Goal: Consume media (video, audio): Watch videos, listen to music or podcasts

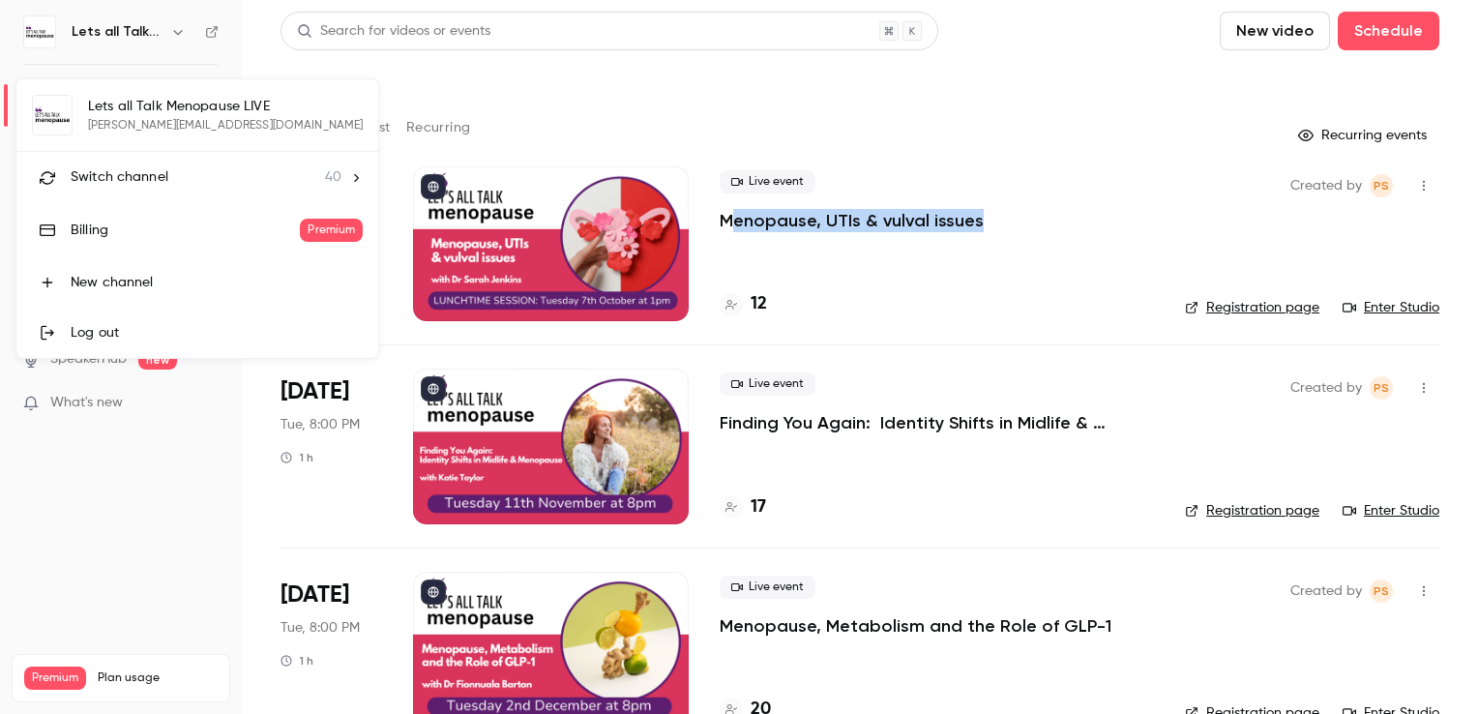
click at [120, 175] on span "Switch channel" at bounding box center [120, 177] width 98 height 20
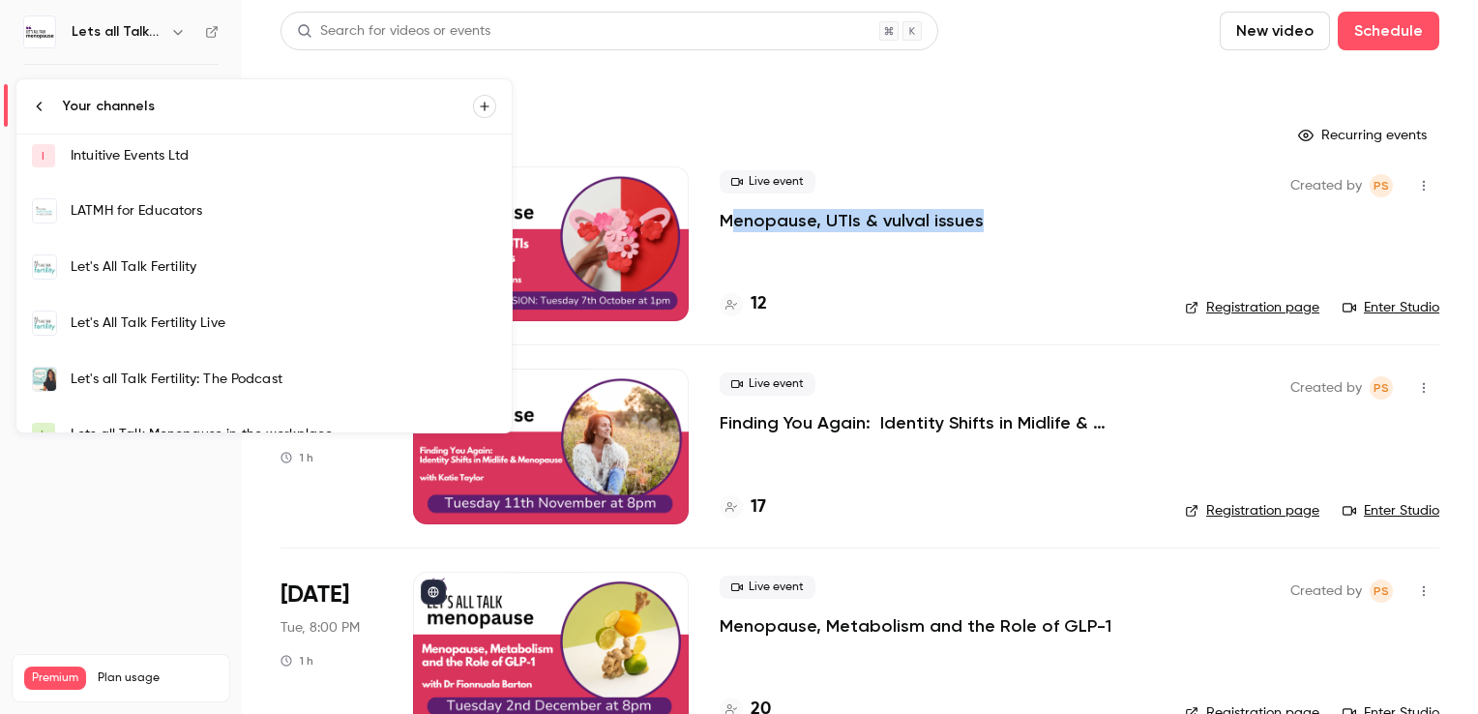
scroll to position [484, 0]
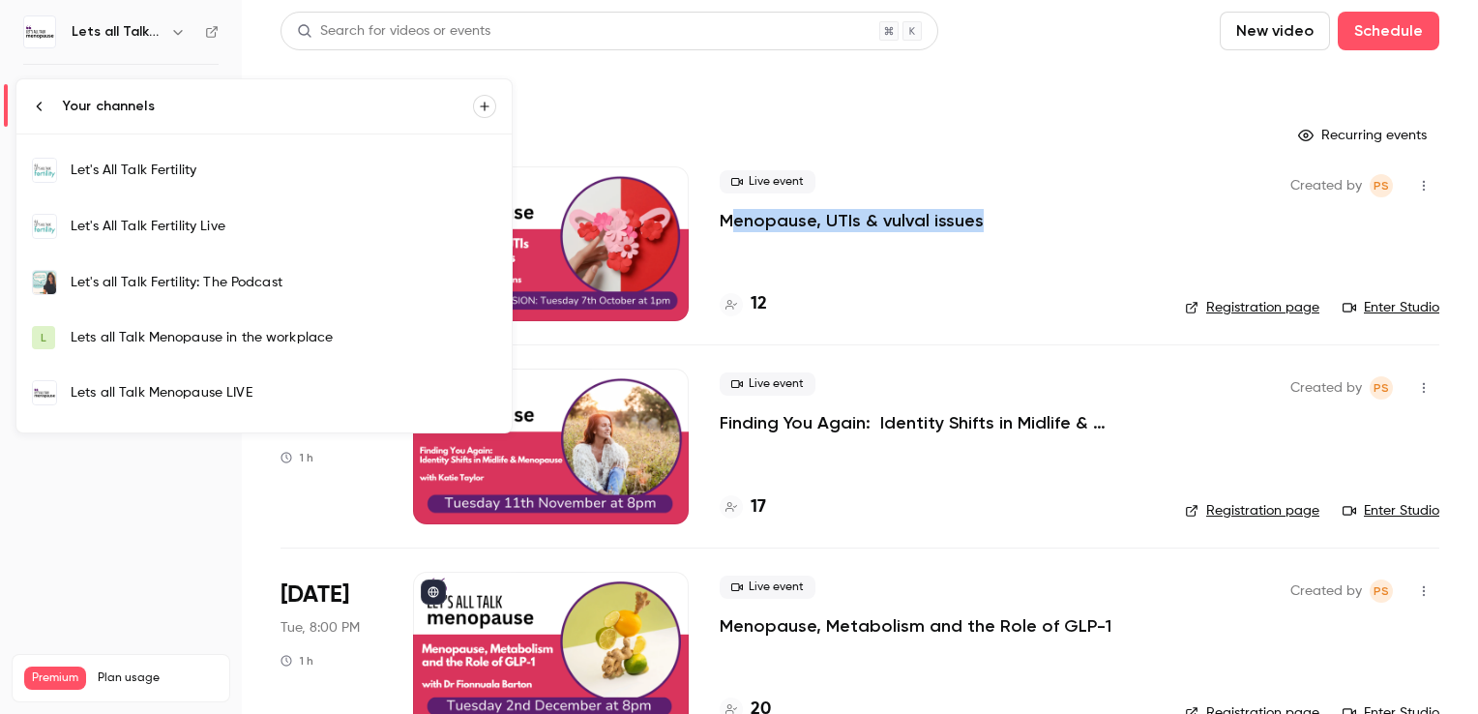
click at [178, 225] on div "Let's All Talk Fertility Live" at bounding box center [284, 226] width 426 height 19
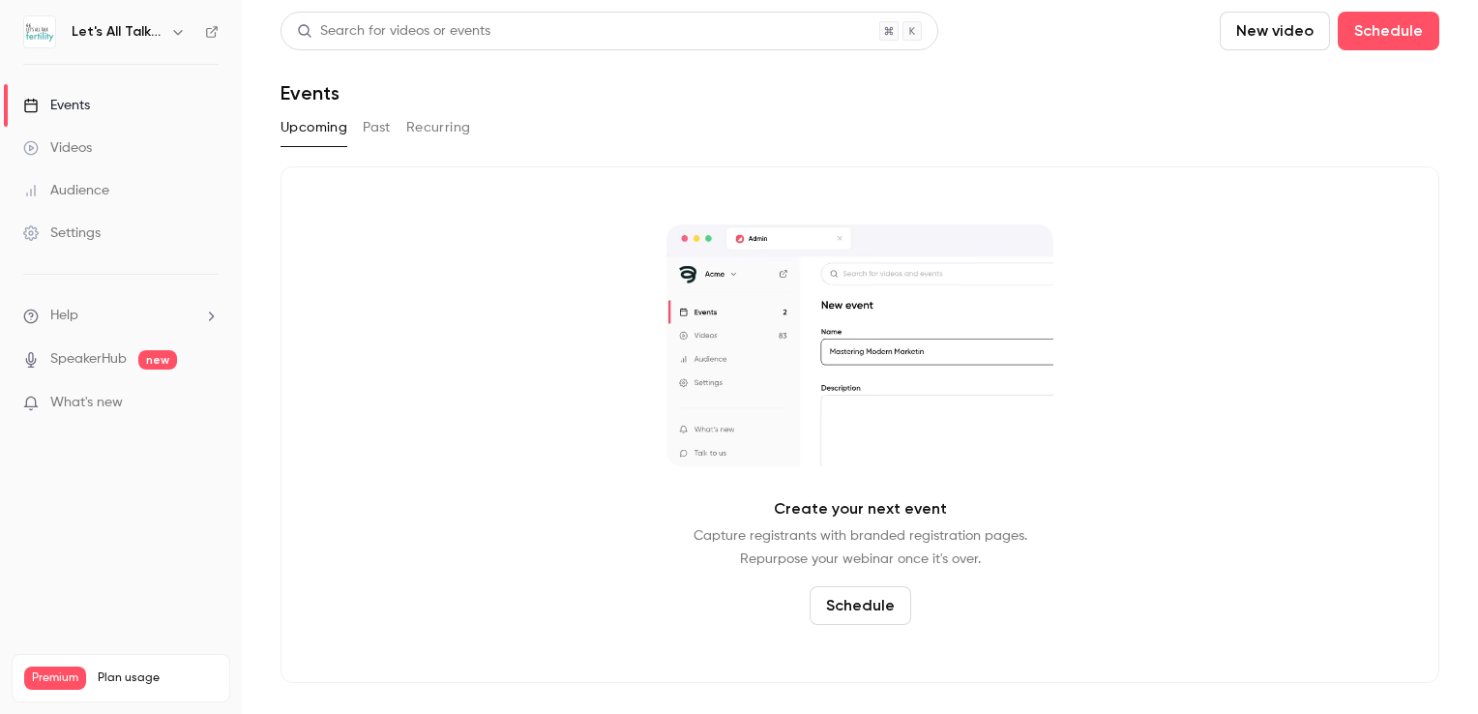
click at [368, 126] on button "Past" at bounding box center [377, 127] width 28 height 31
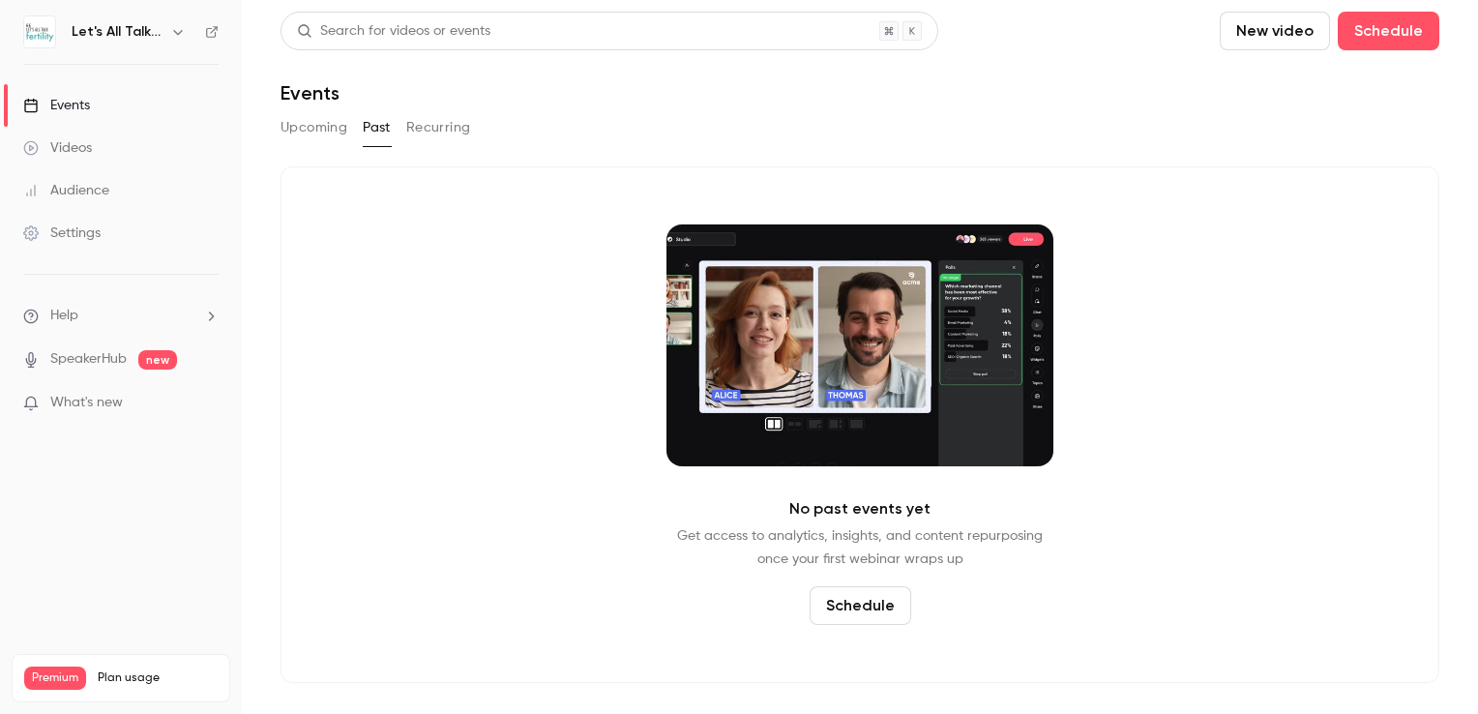
click at [89, 109] on div "Events" at bounding box center [56, 105] width 67 height 19
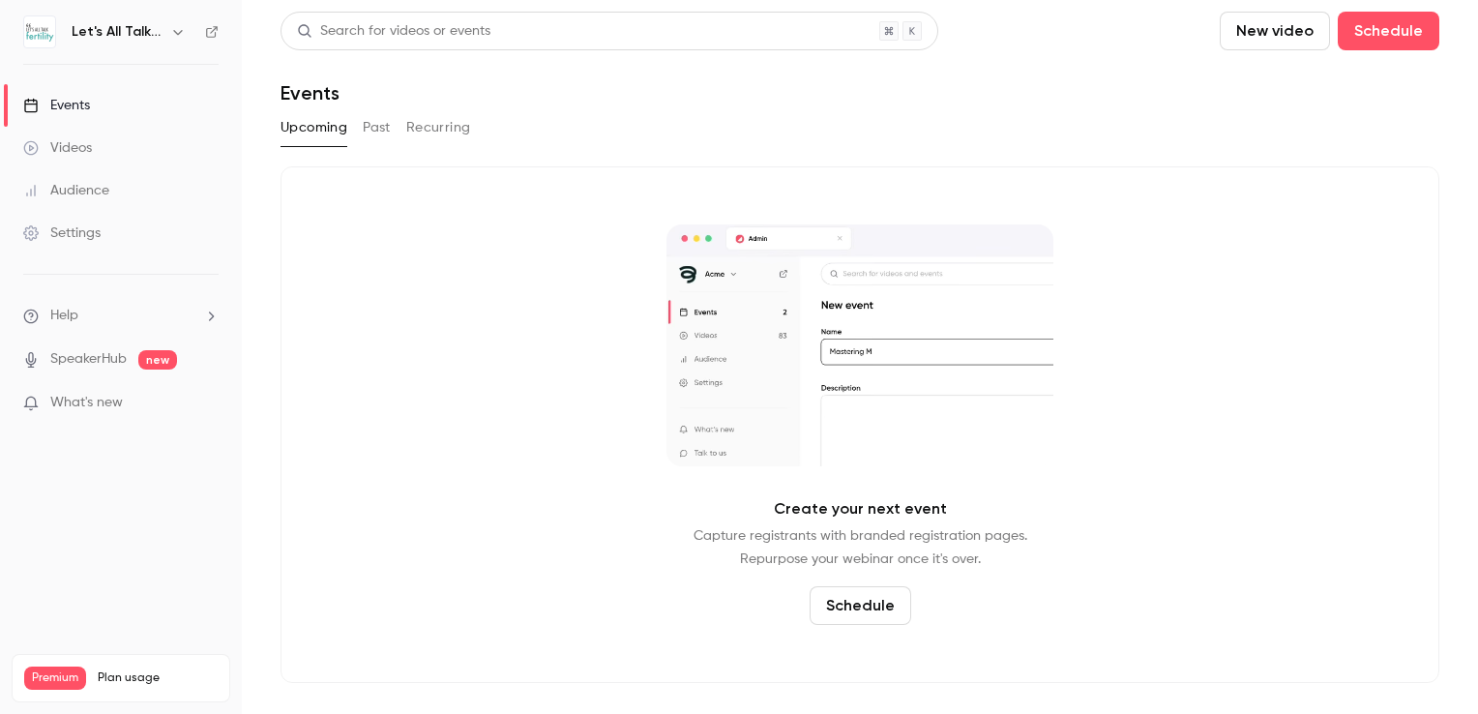
click at [81, 110] on div "Events" at bounding box center [56, 105] width 67 height 19
click at [174, 34] on icon "button" at bounding box center [177, 31] width 15 height 15
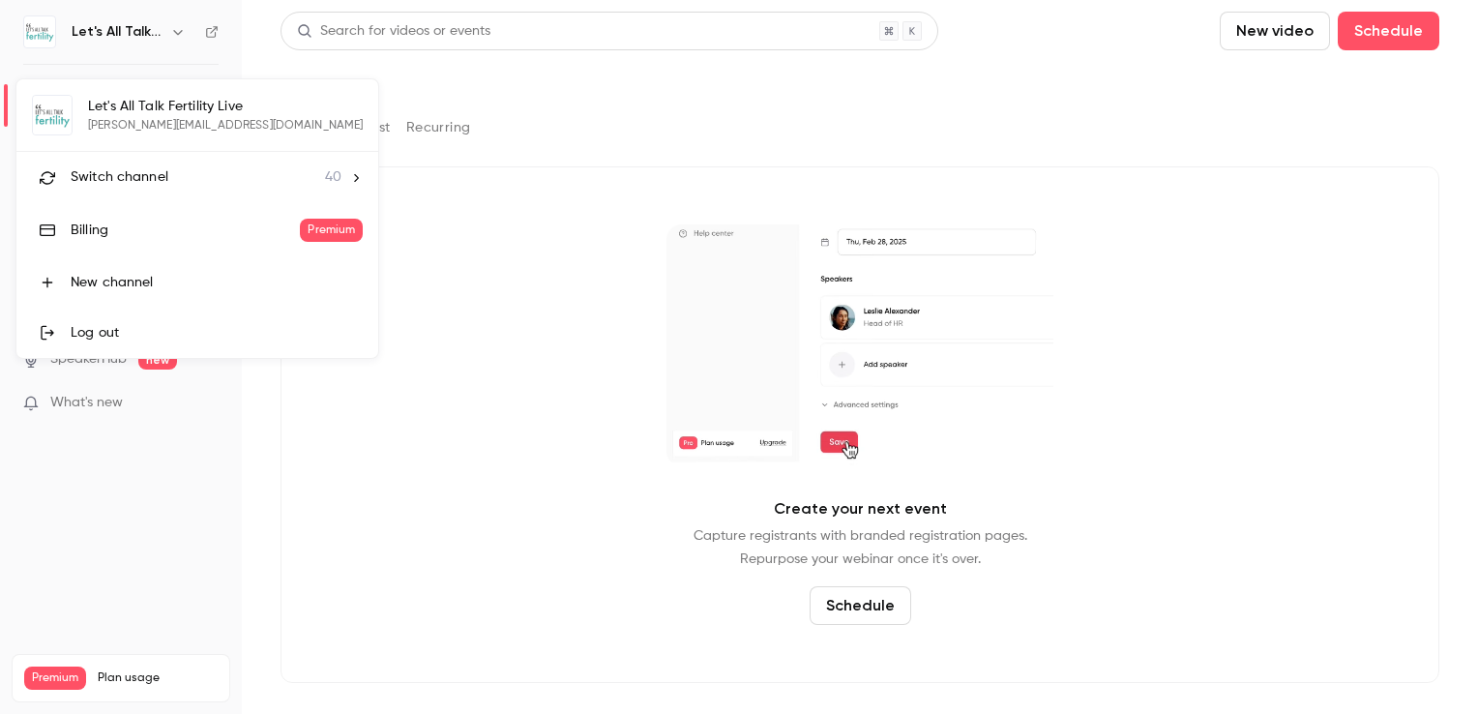
click at [126, 170] on span "Switch channel" at bounding box center [120, 177] width 98 height 20
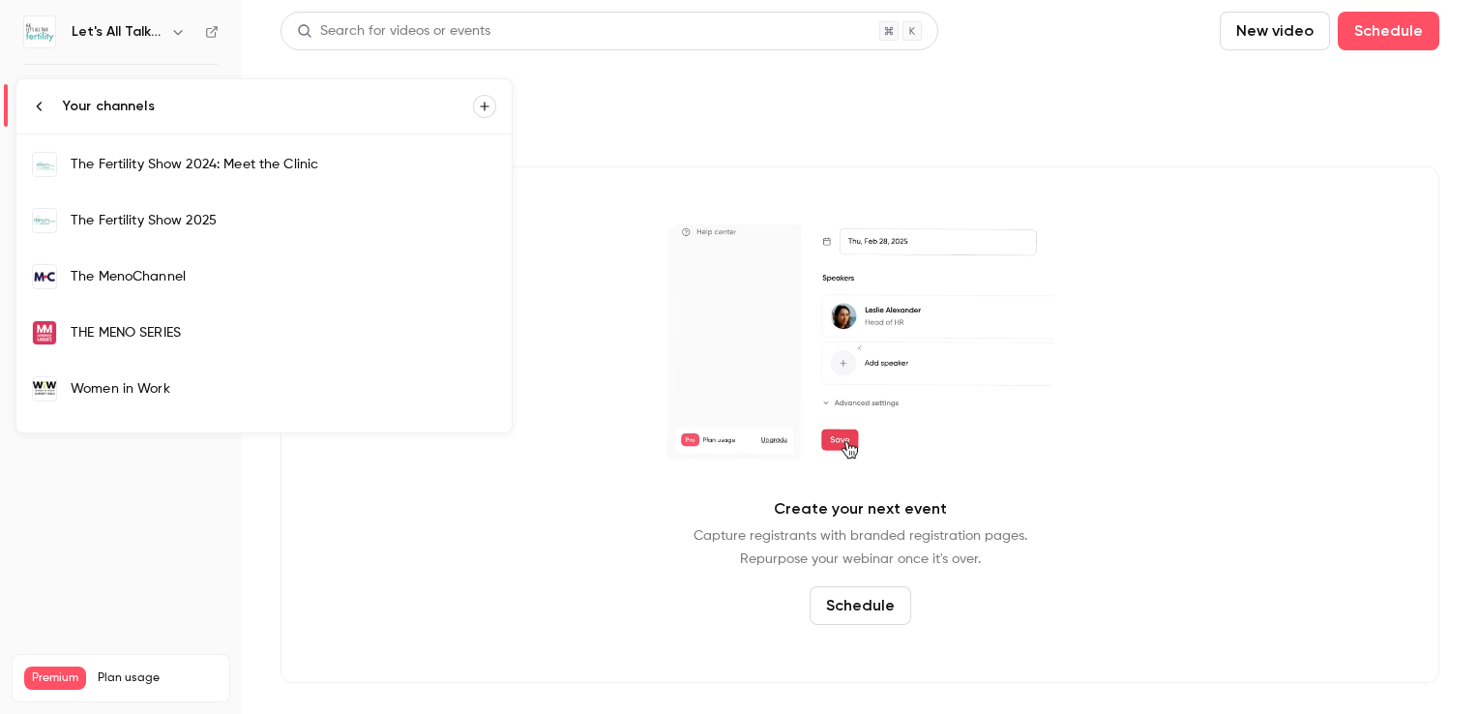
scroll to position [1741, 0]
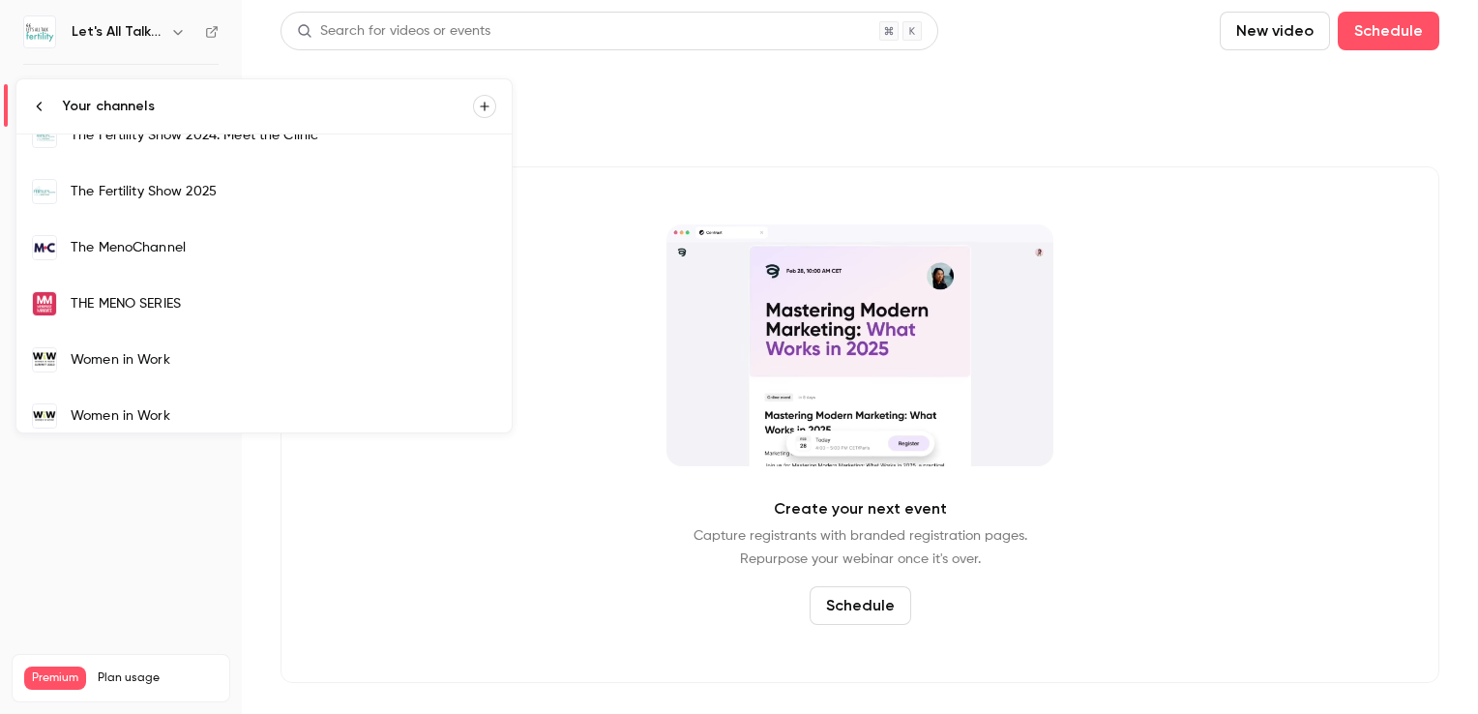
click at [189, 187] on div "The Fertility Show 2025" at bounding box center [284, 191] width 426 height 19
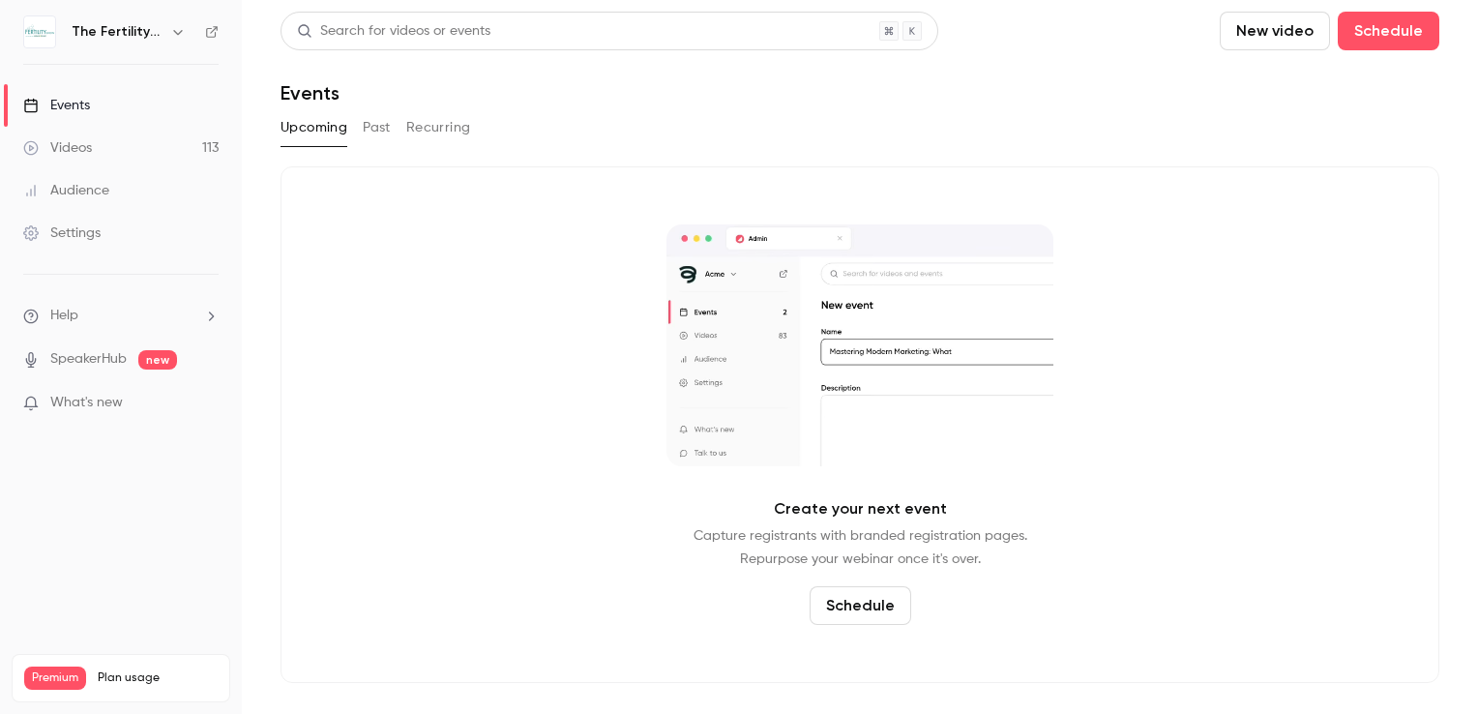
click at [369, 133] on button "Past" at bounding box center [377, 127] width 28 height 31
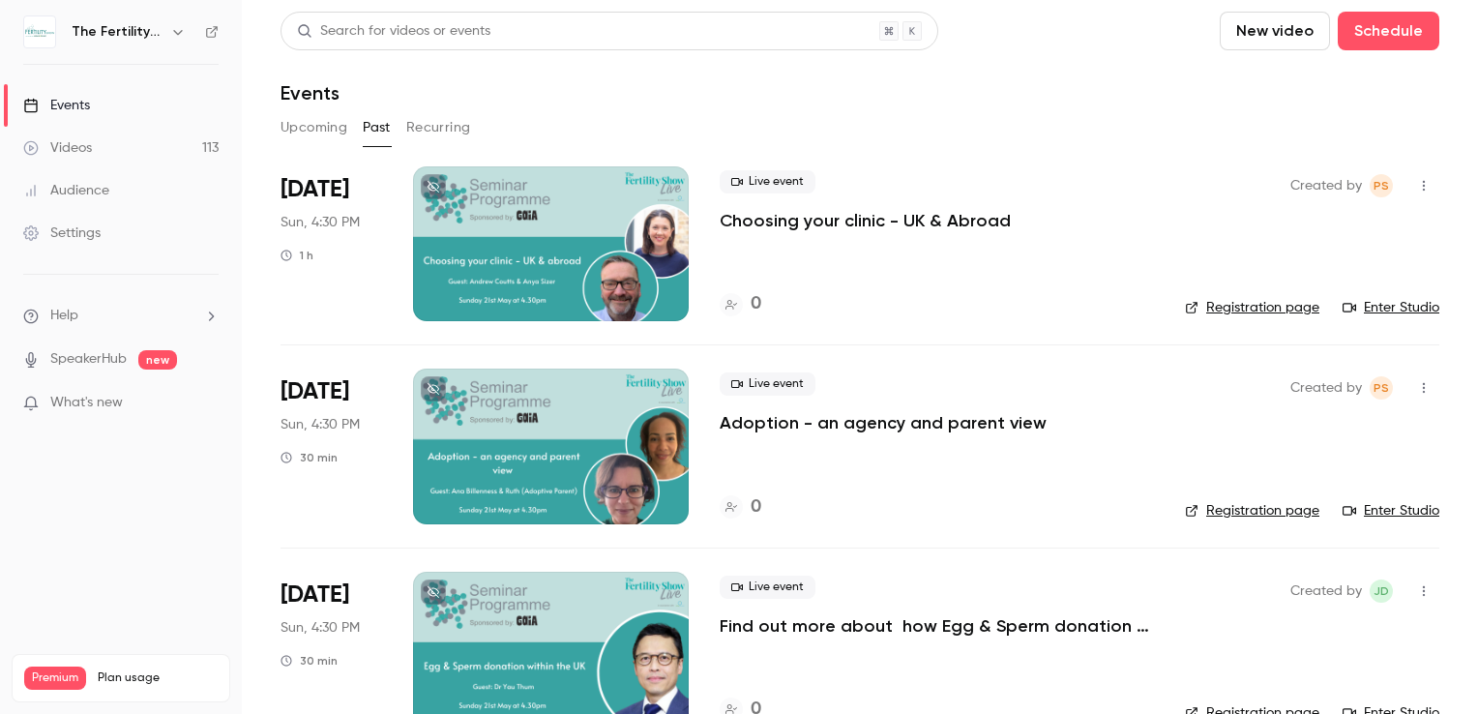
click at [576, 227] on div at bounding box center [551, 243] width 276 height 155
click at [487, 265] on div at bounding box center [551, 243] width 276 height 155
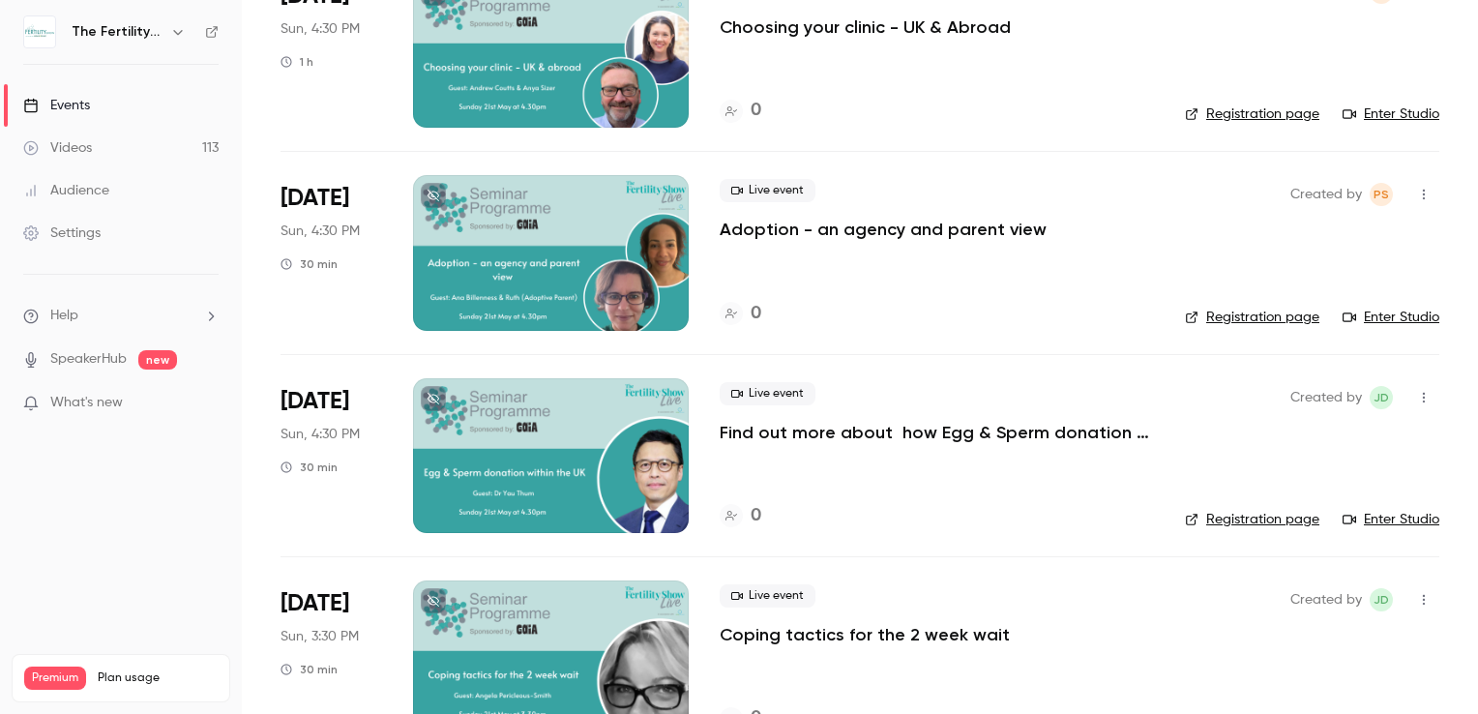
scroll to position [387, 0]
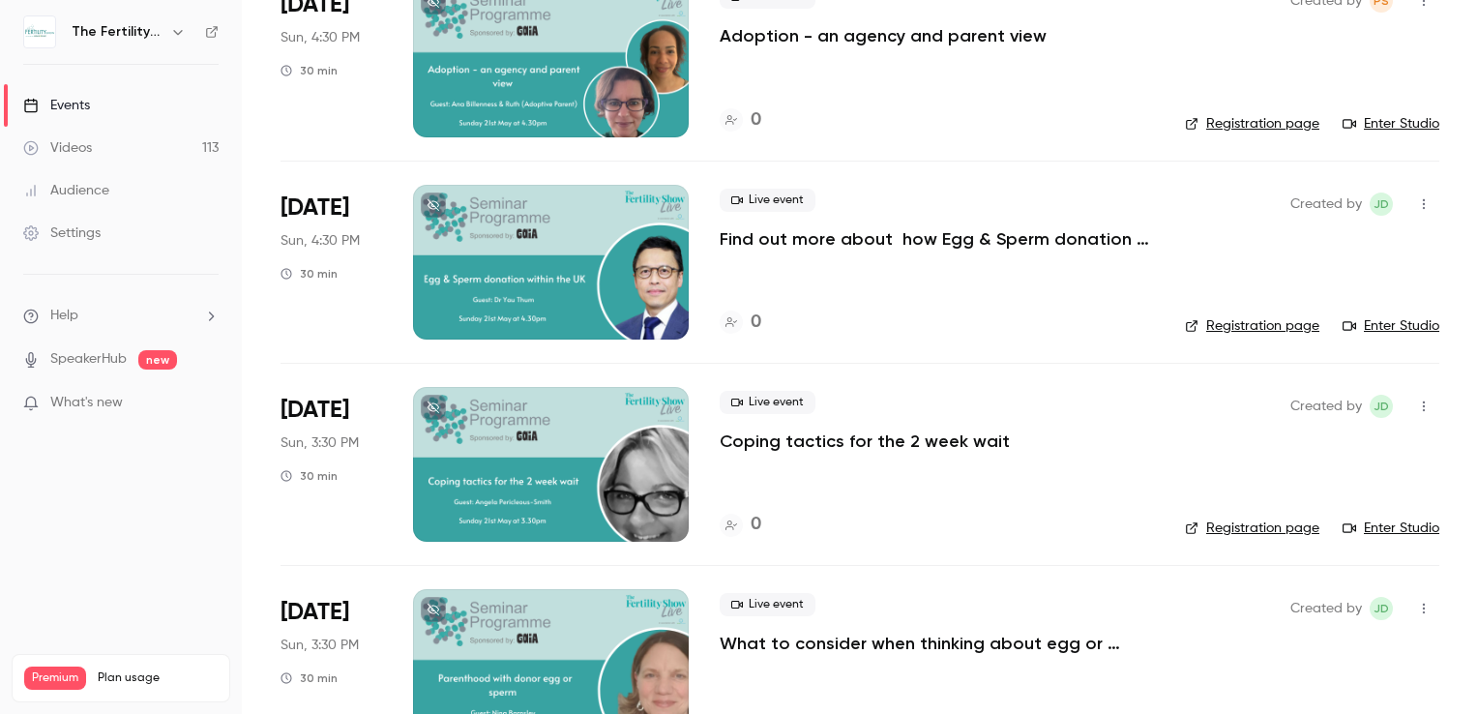
click at [561, 476] on div at bounding box center [551, 464] width 276 height 155
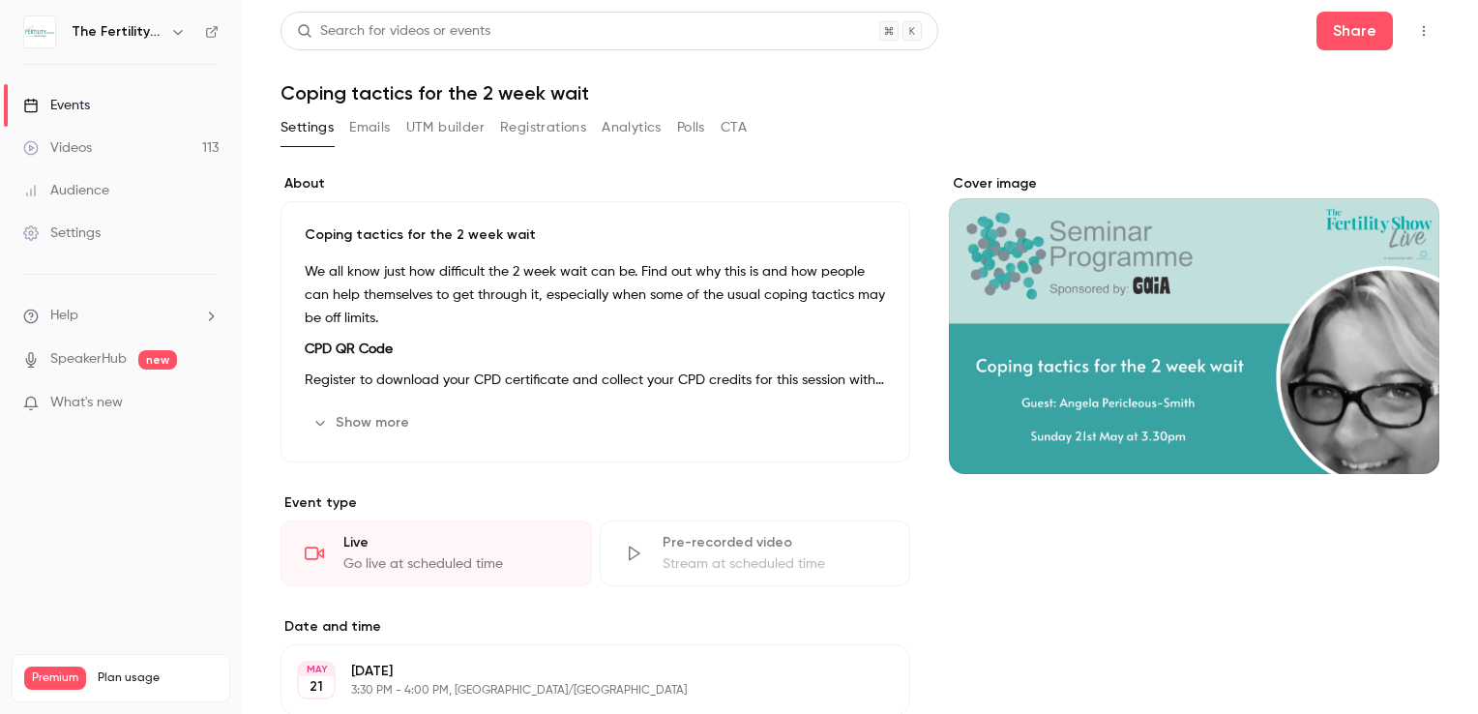
scroll to position [290, 0]
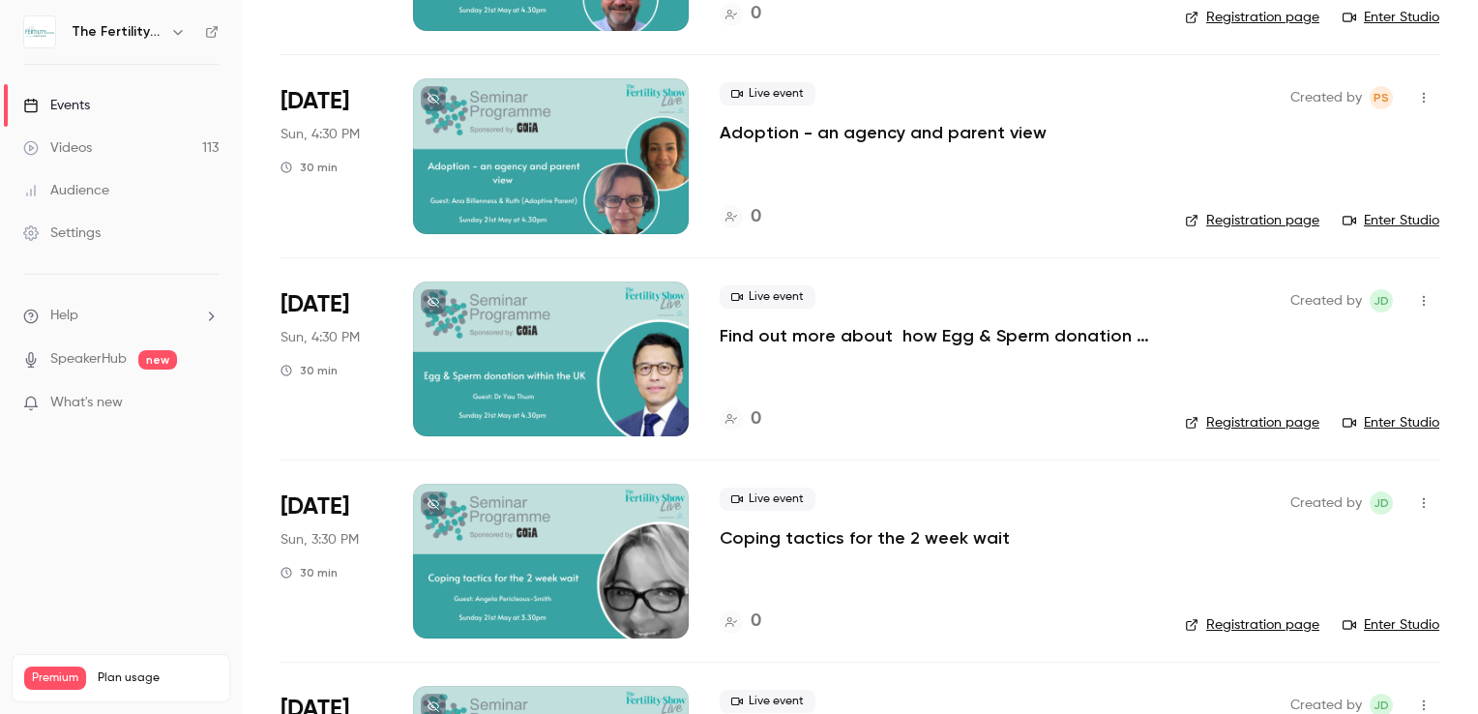
click at [589, 130] on div at bounding box center [551, 155] width 276 height 155
click at [589, 130] on main "Search for videos or events New video Schedule Events Upcoming Past Recurring […" at bounding box center [860, 357] width 1236 height 714
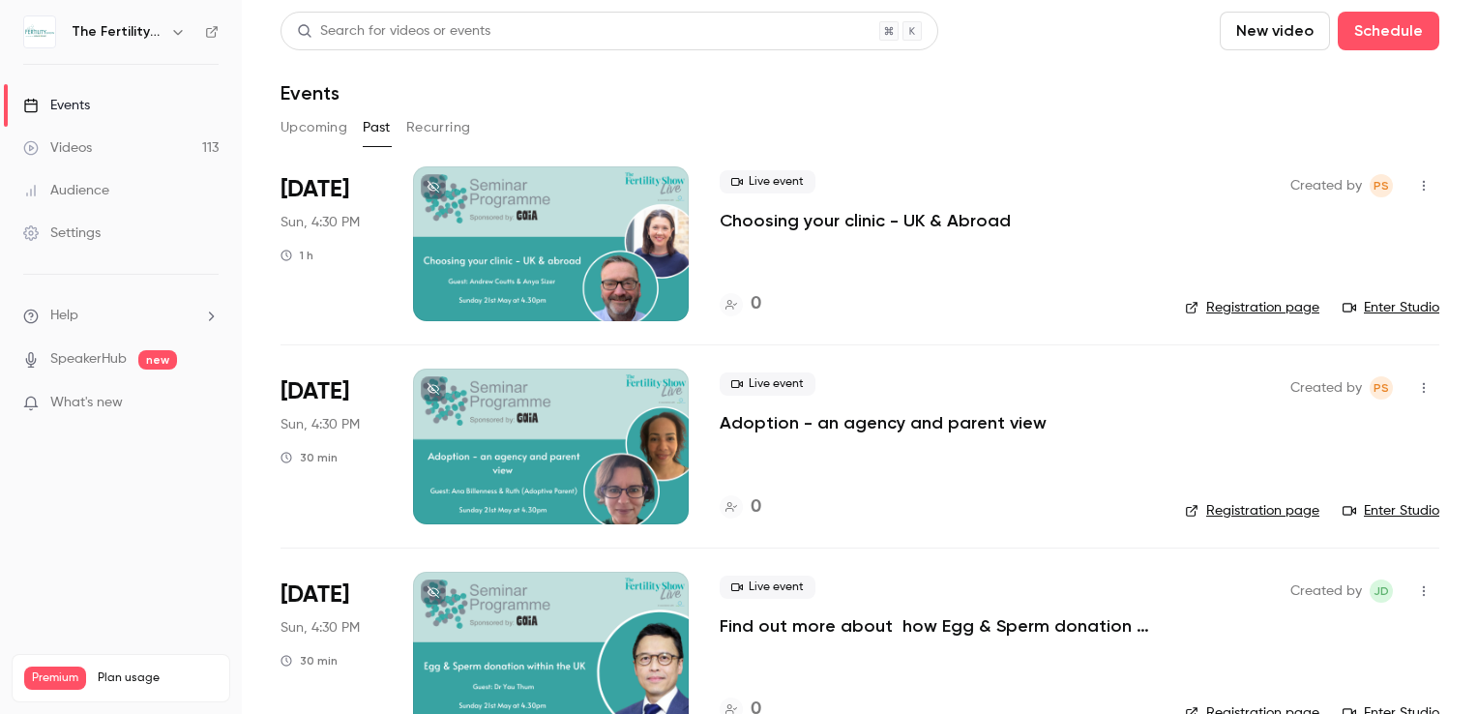
click at [174, 33] on icon "button" at bounding box center [177, 31] width 15 height 15
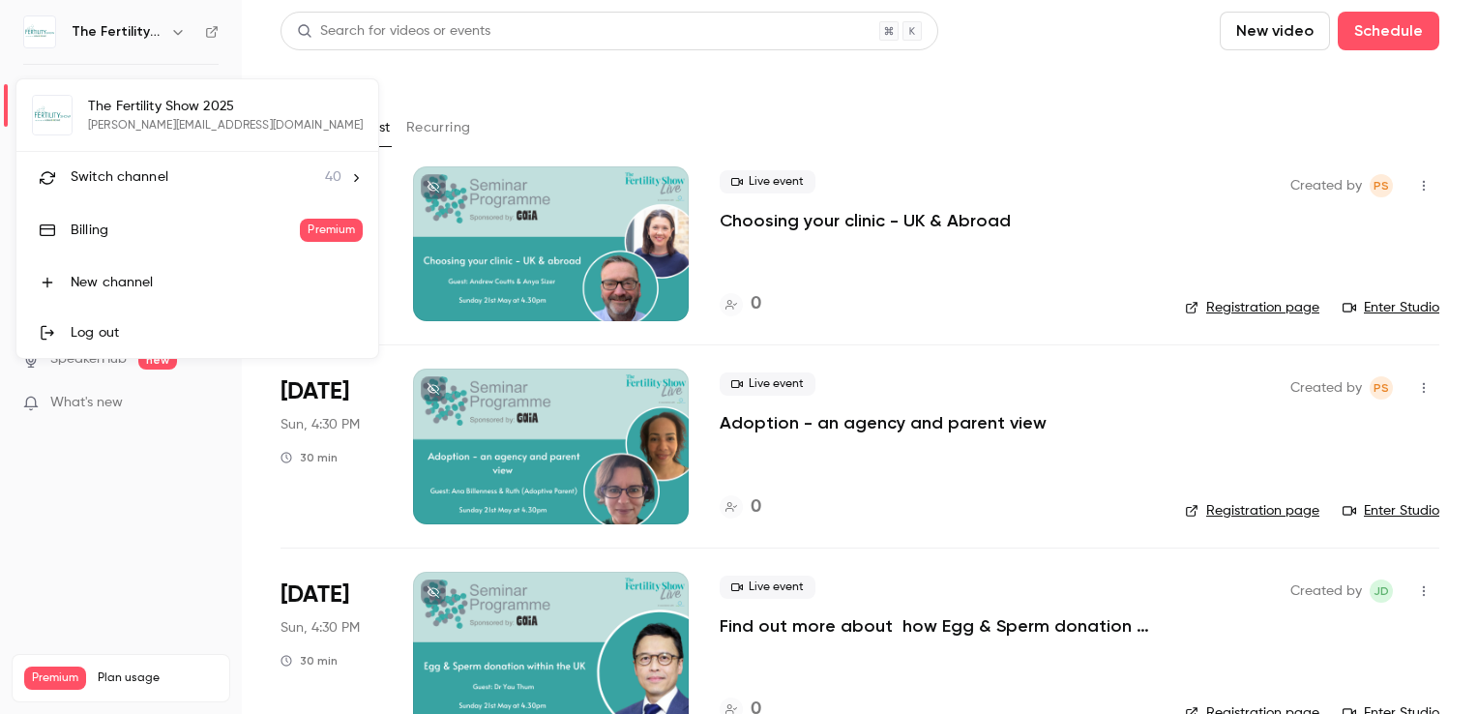
click at [145, 177] on span "Switch channel" at bounding box center [120, 177] width 98 height 20
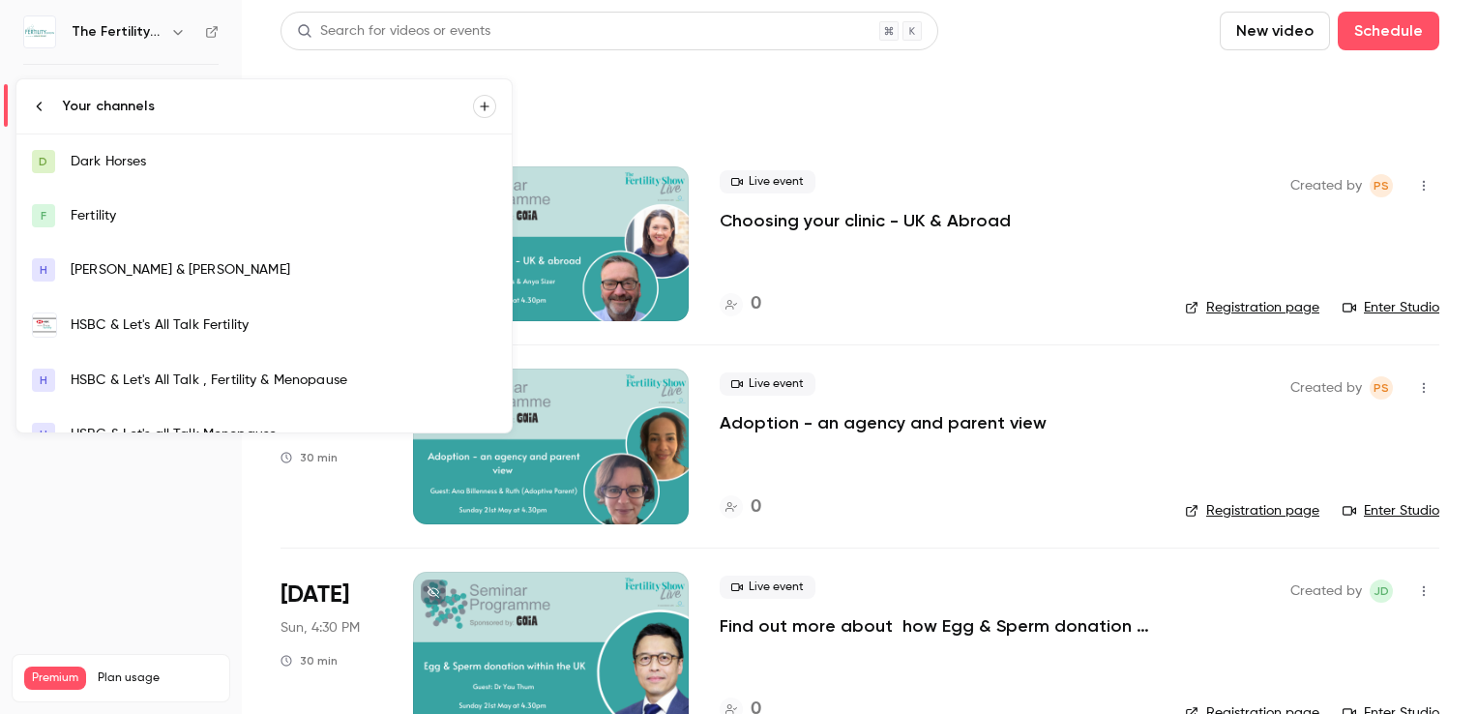
scroll to position [387, 0]
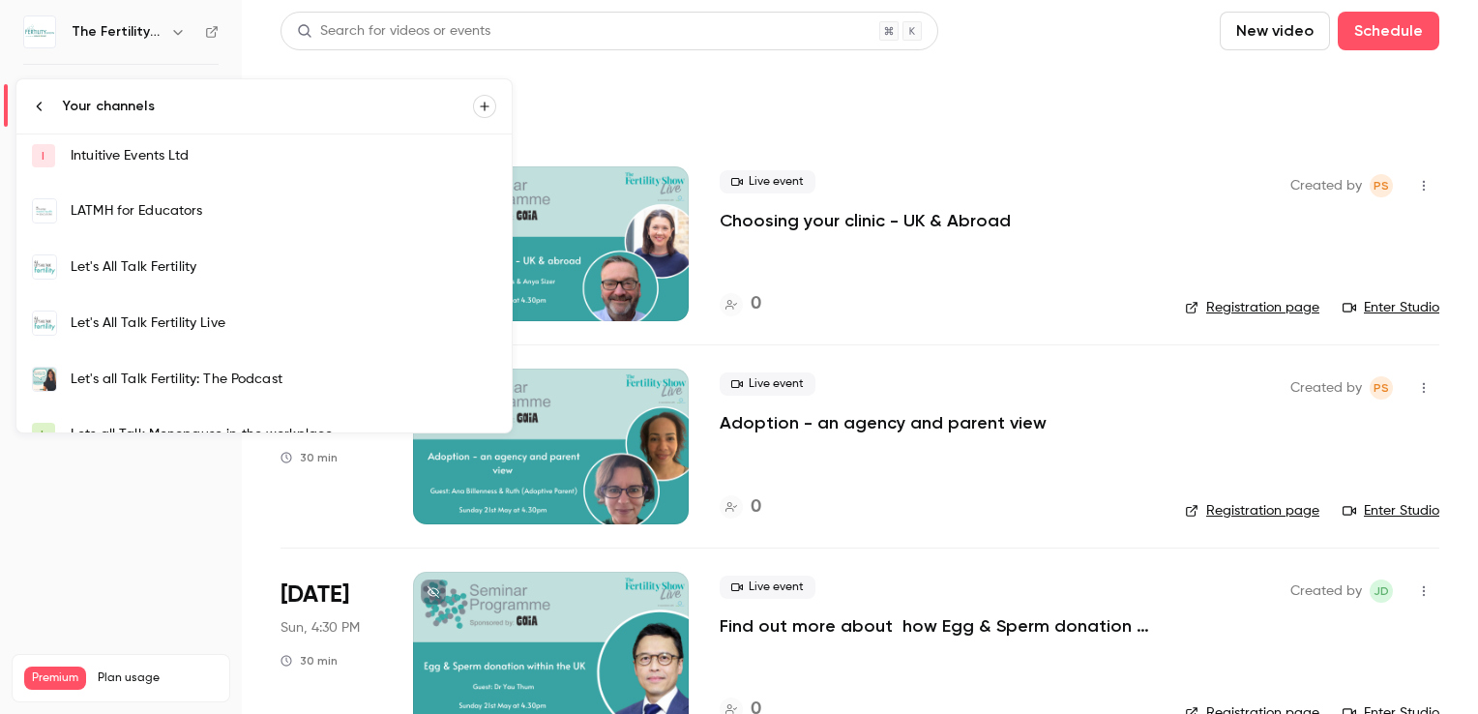
click at [216, 373] on div "Let's all Talk Fertility: The Podcast" at bounding box center [284, 378] width 426 height 19
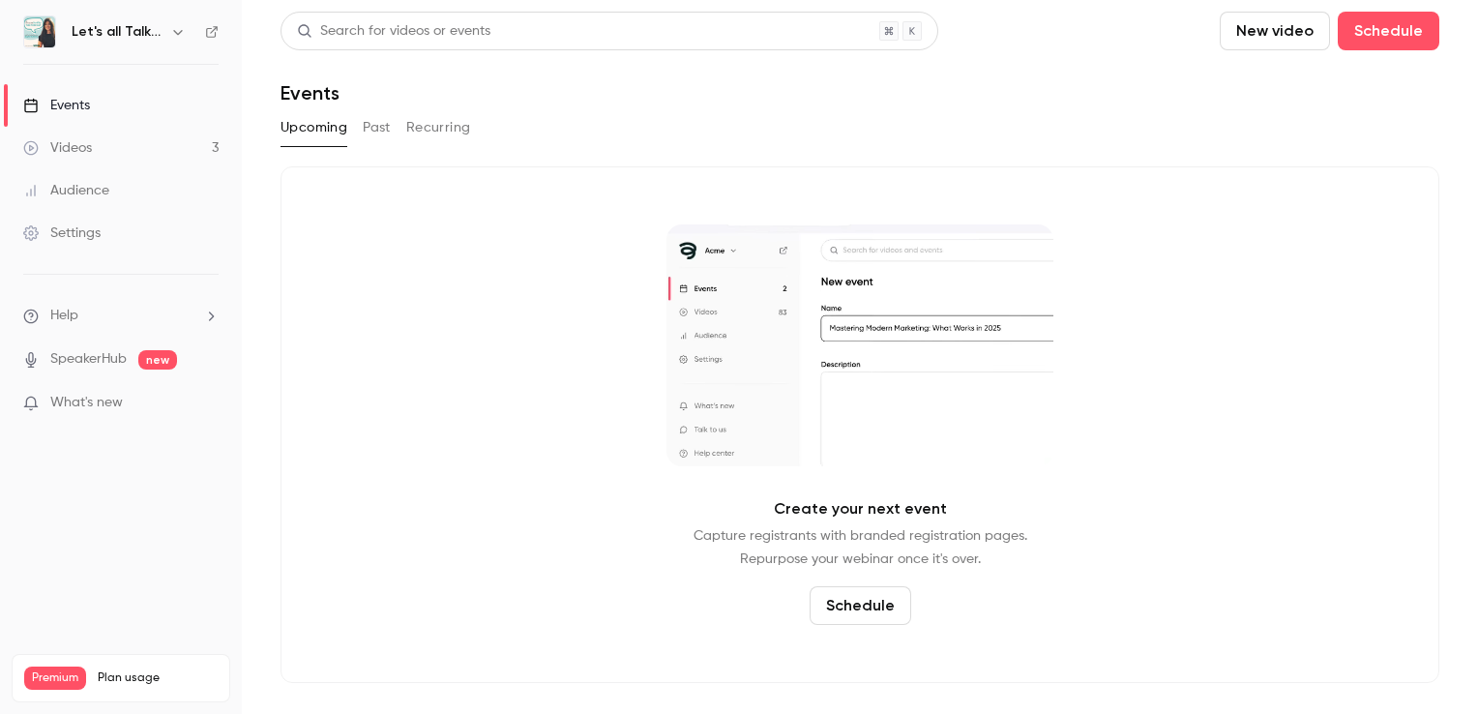
click at [370, 133] on button "Past" at bounding box center [377, 127] width 28 height 31
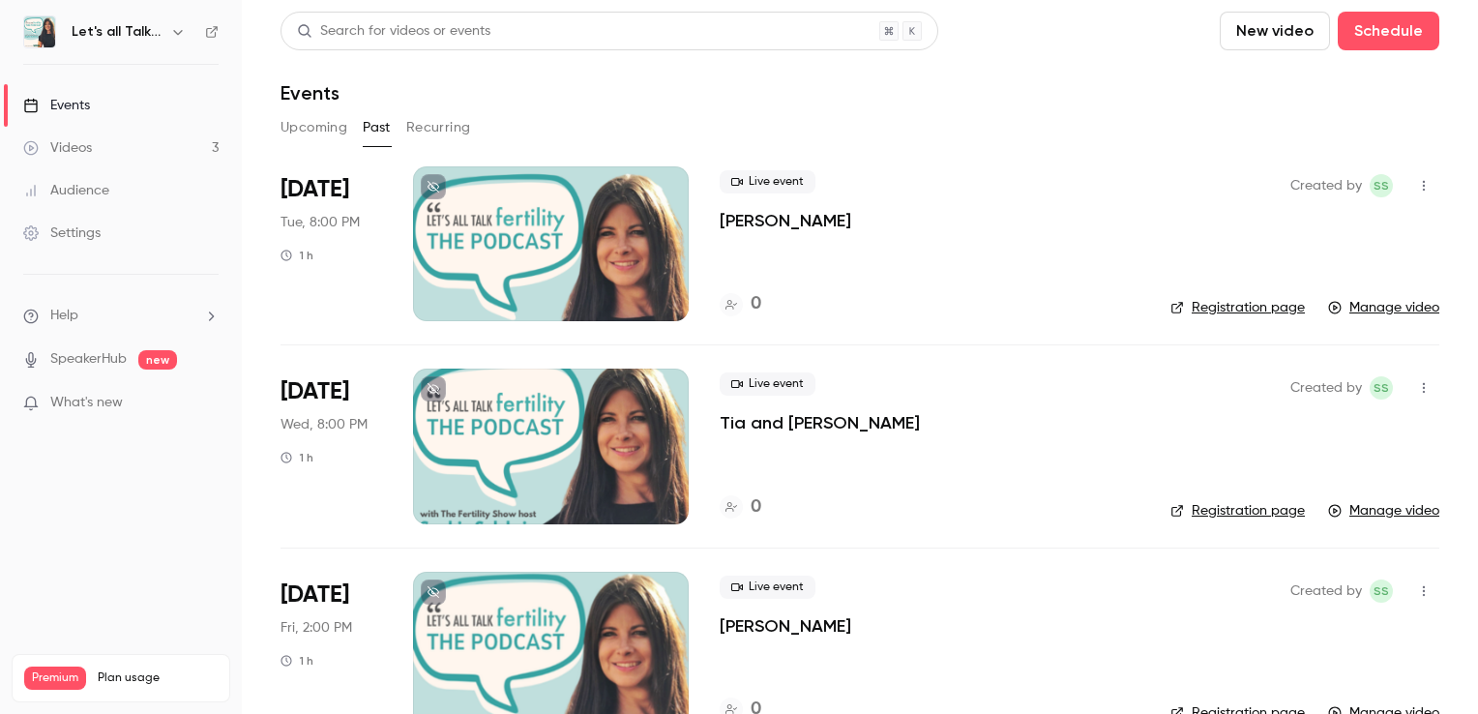
click at [173, 25] on icon "button" at bounding box center [177, 31] width 15 height 15
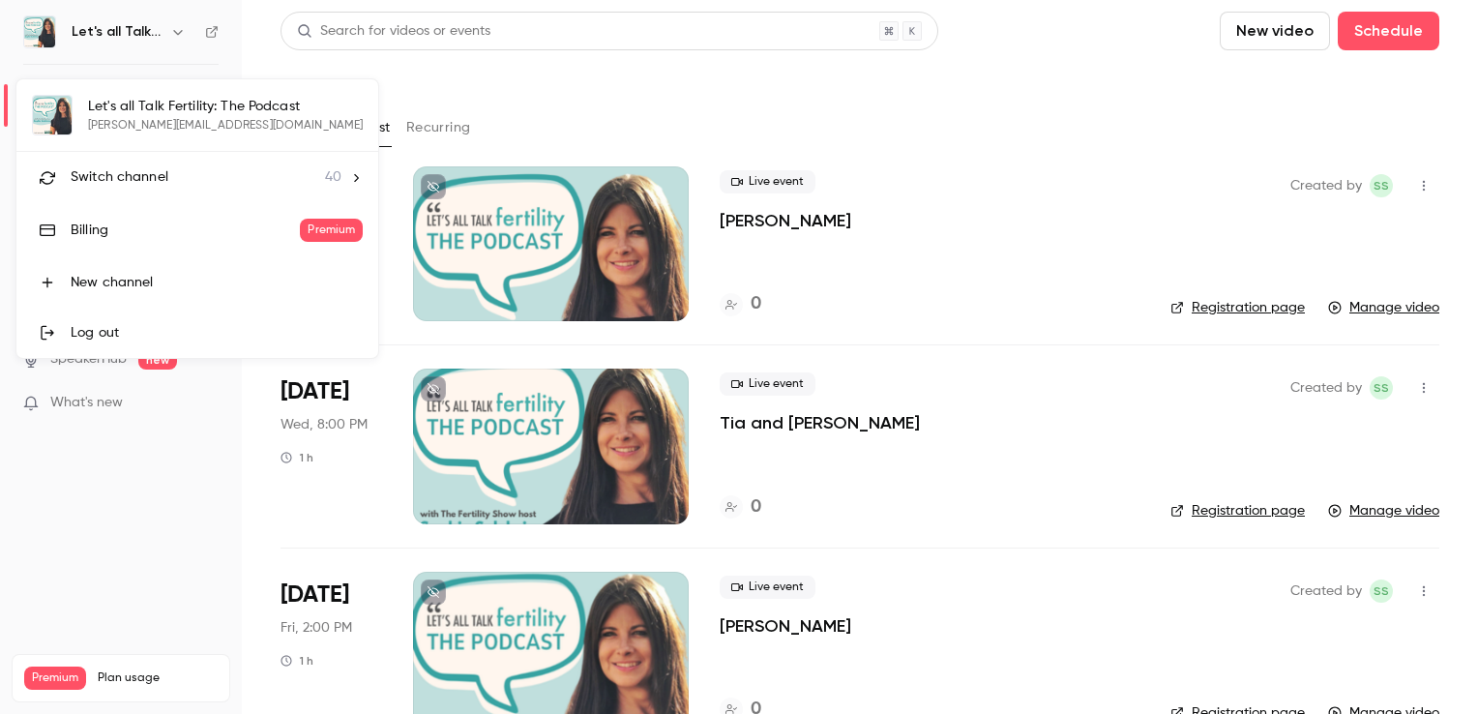
click at [146, 180] on span "Switch channel" at bounding box center [120, 177] width 98 height 20
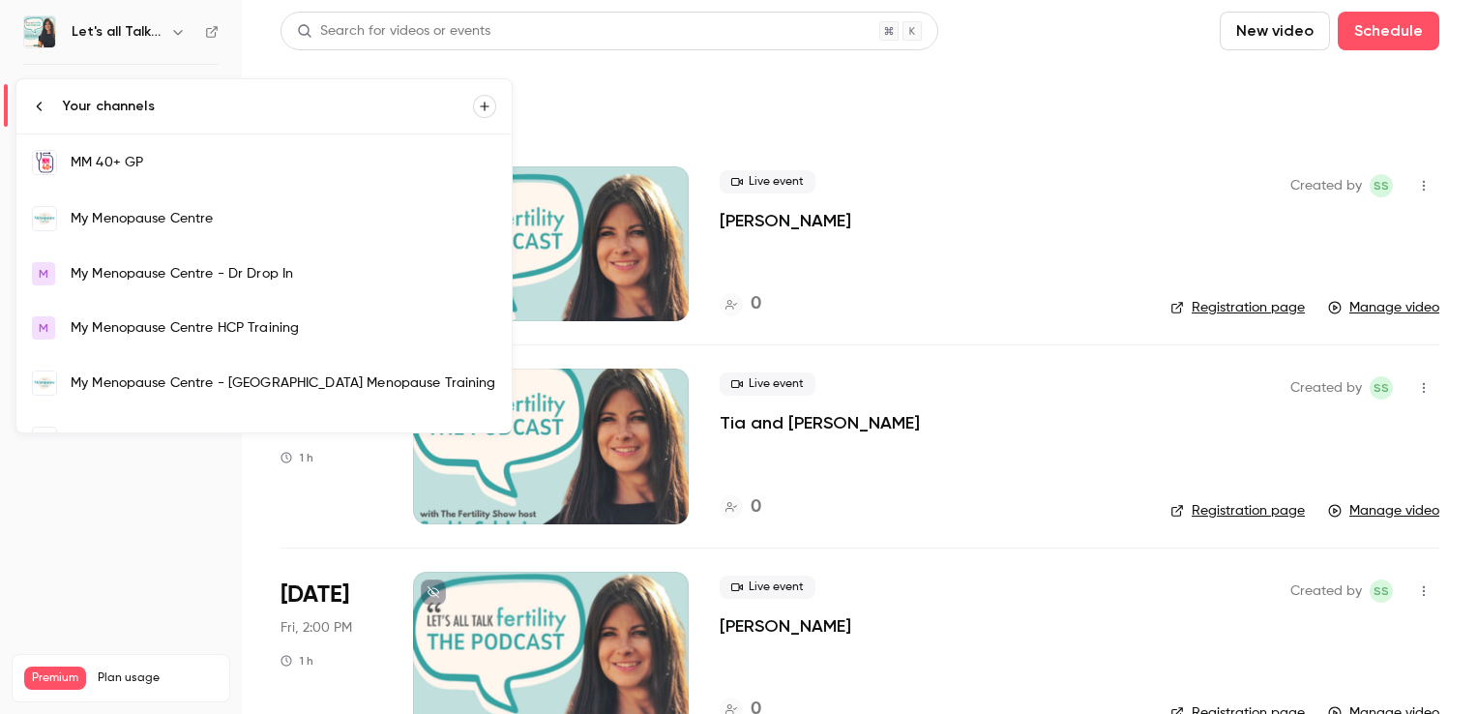
scroll to position [1520, 0]
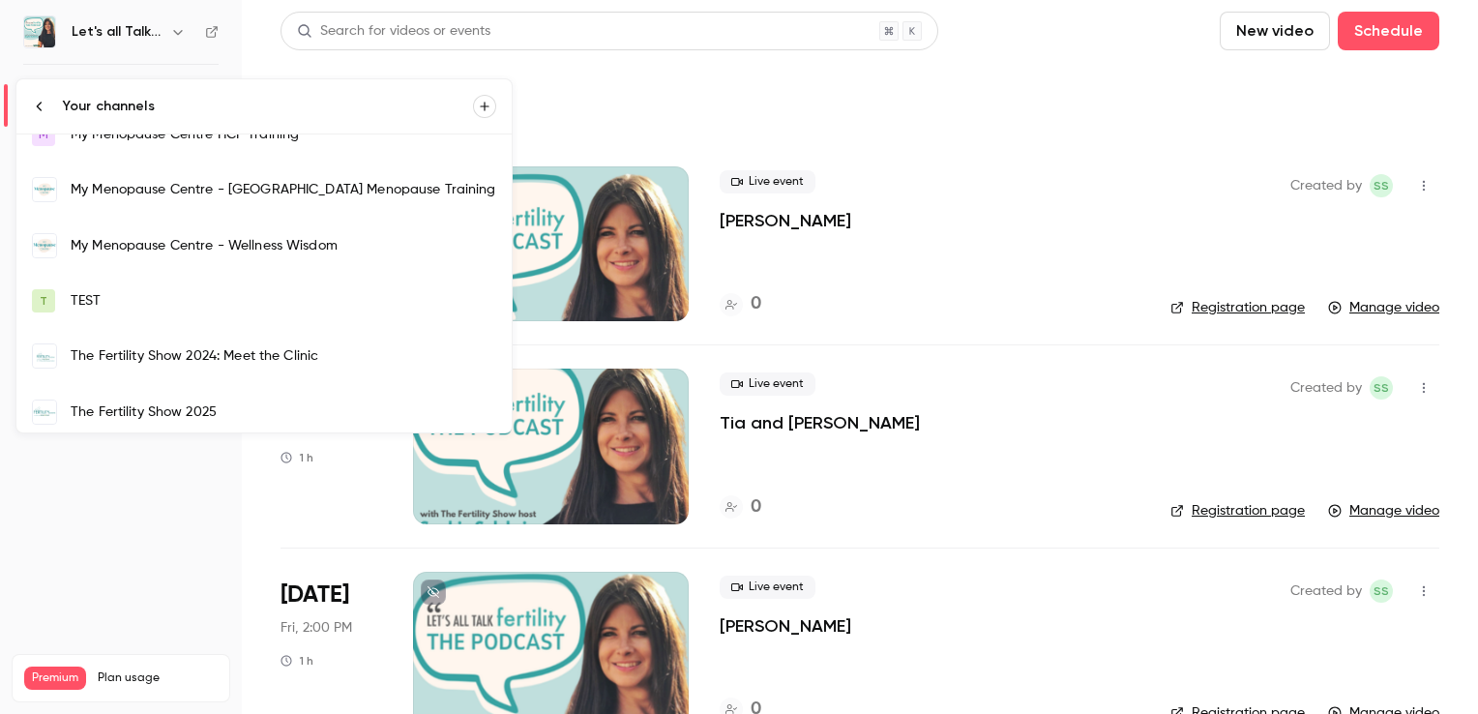
click at [217, 402] on div "The Fertility Show 2025" at bounding box center [284, 411] width 426 height 19
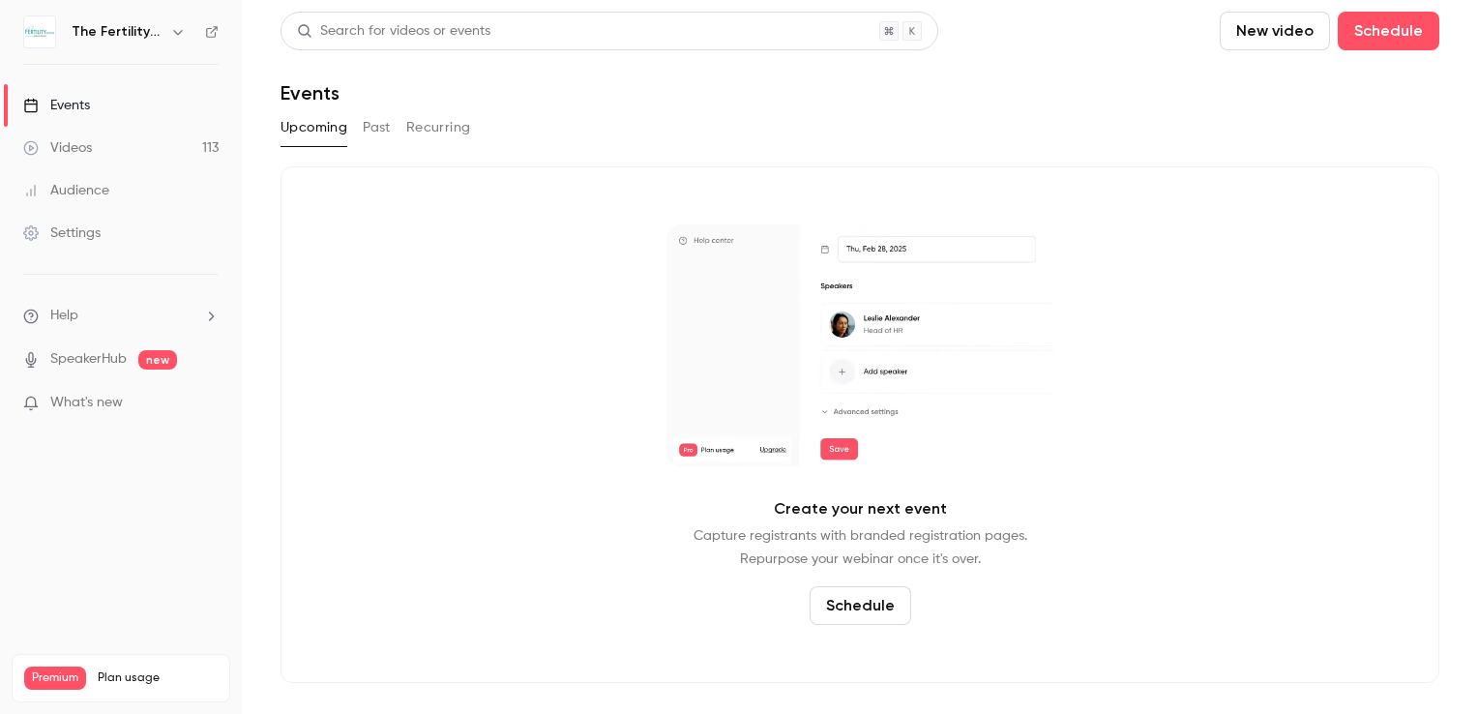
click at [383, 127] on button "Past" at bounding box center [377, 127] width 28 height 31
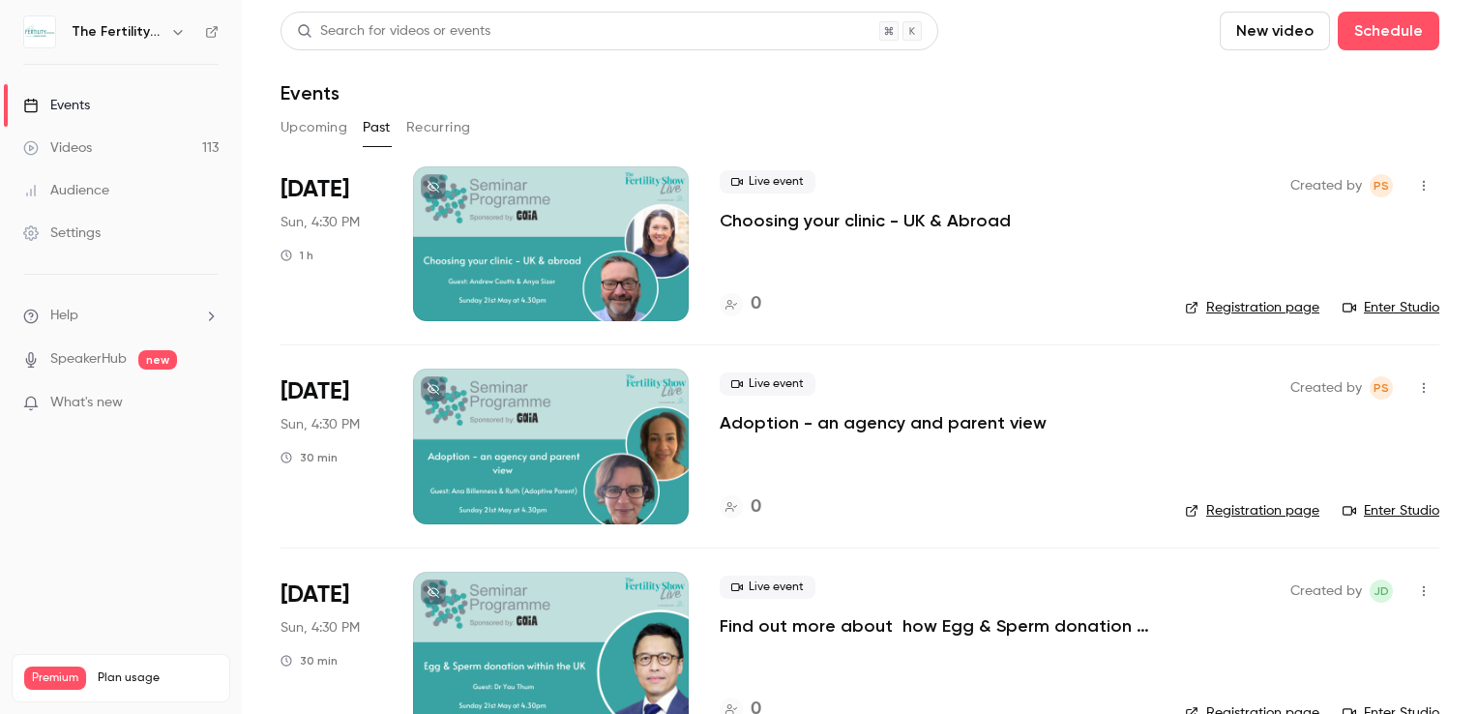
scroll to position [484, 0]
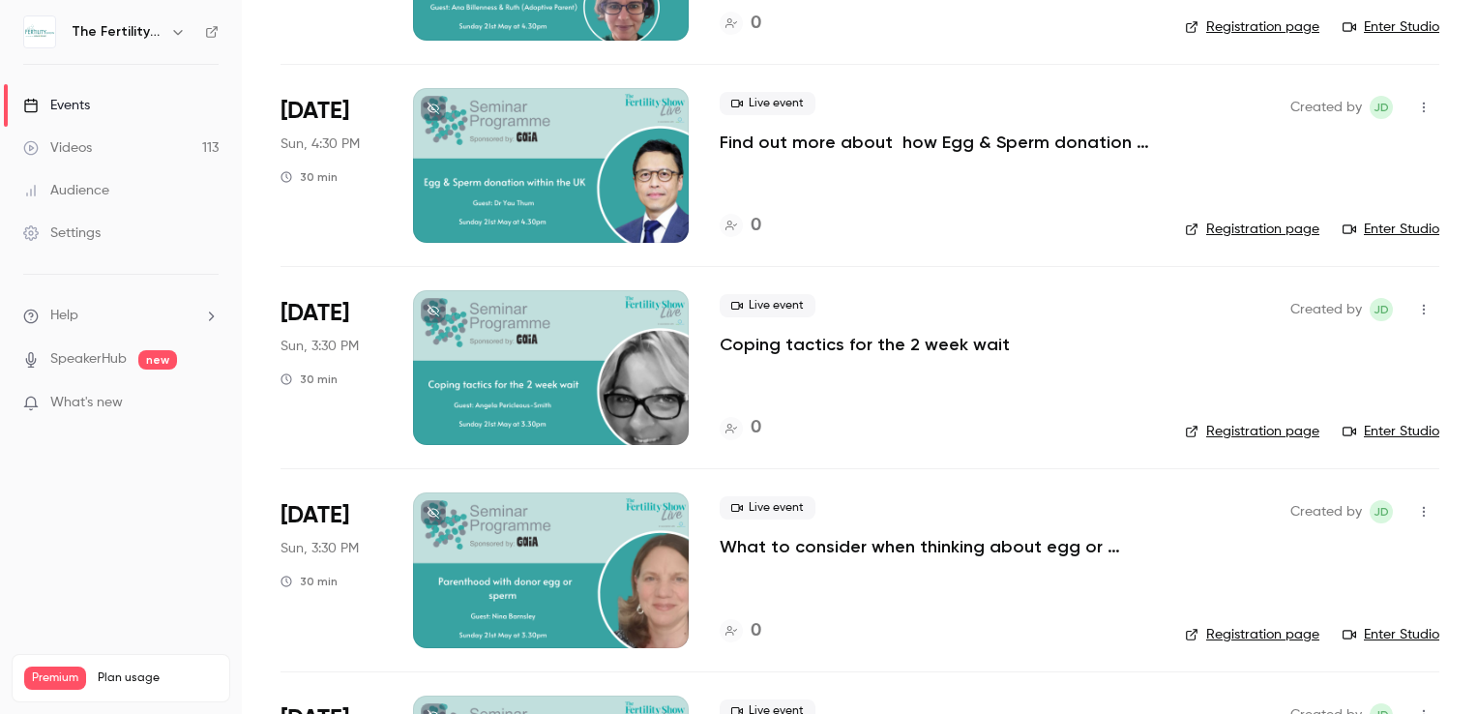
click at [641, 542] on div at bounding box center [551, 569] width 276 height 155
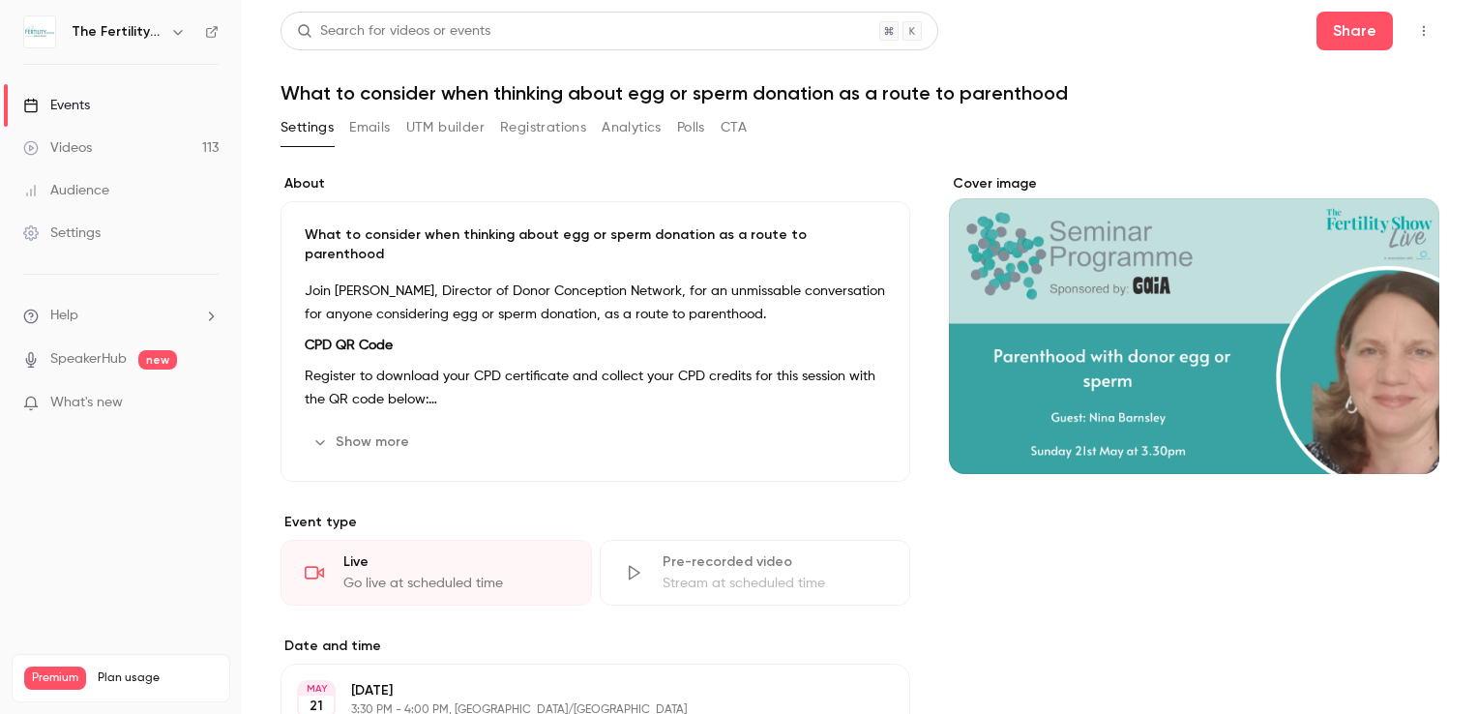
click at [629, 566] on icon at bounding box center [635, 573] width 12 height 15
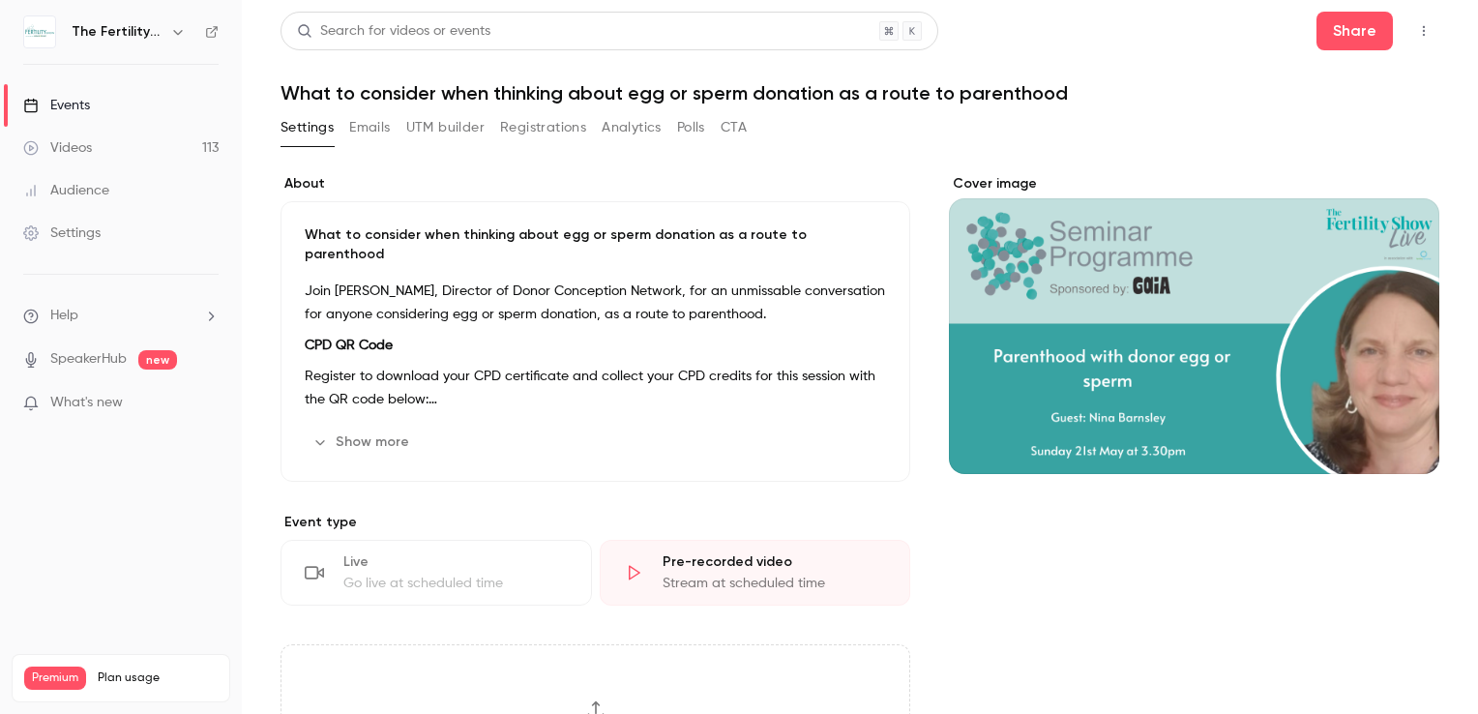
click at [714, 574] on div "Stream at scheduled time" at bounding box center [775, 583] width 224 height 19
click at [179, 34] on icon "button" at bounding box center [177, 31] width 15 height 15
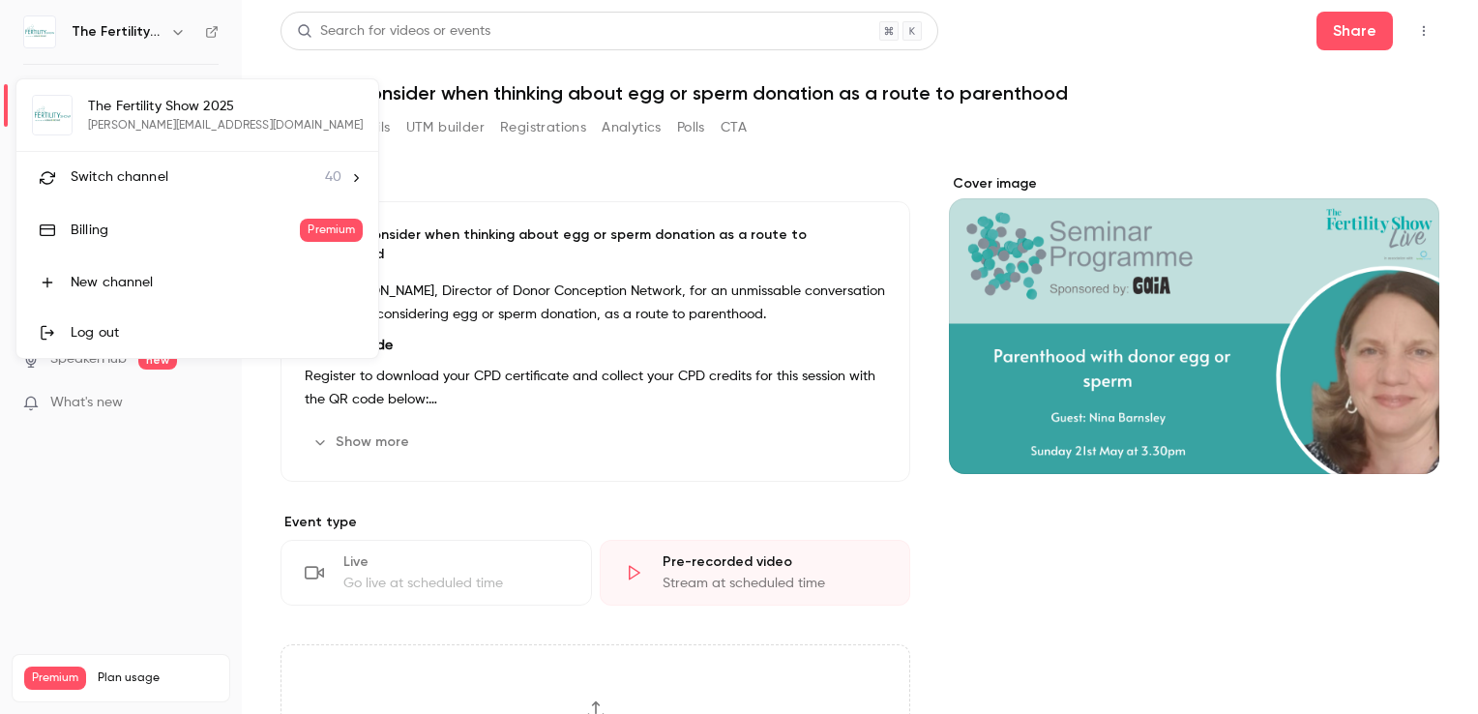
click at [173, 167] on div "Switch channel 40" at bounding box center [206, 177] width 271 height 20
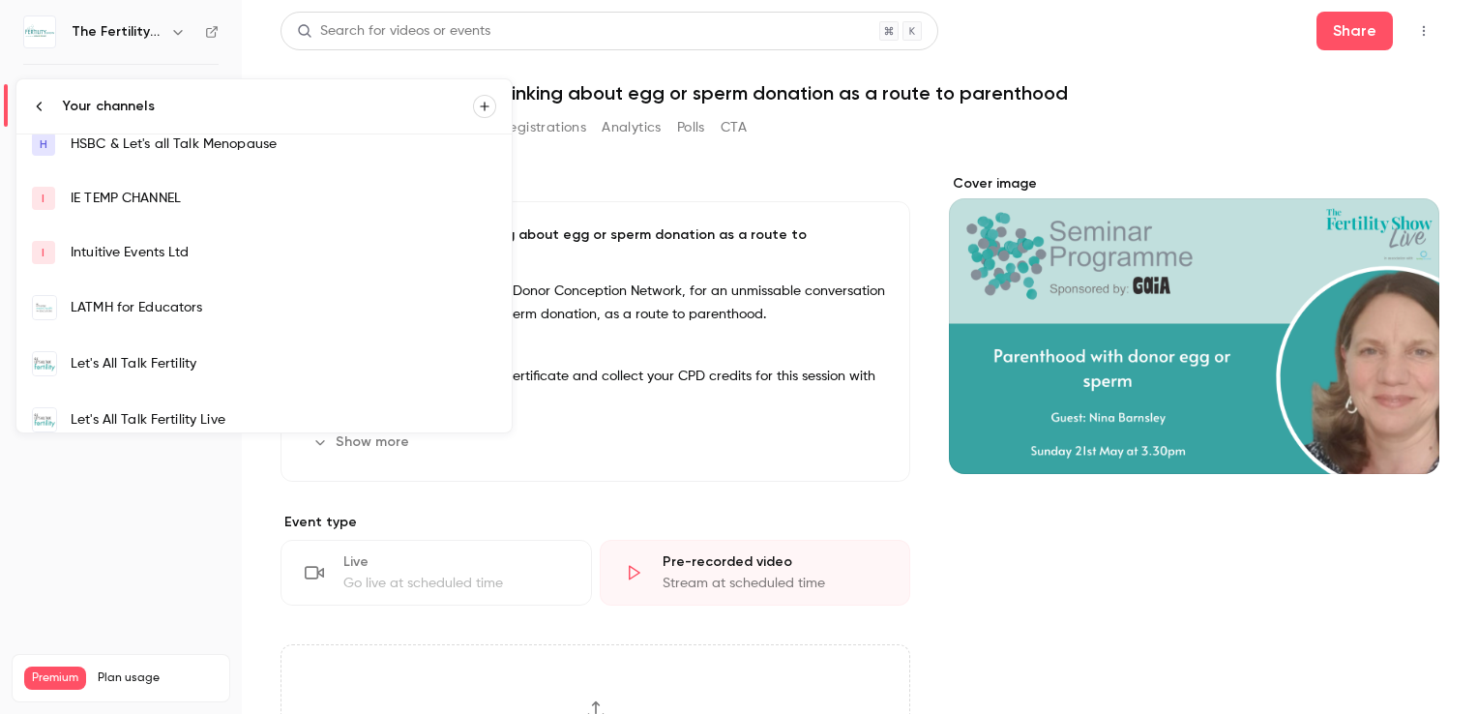
scroll to position [387, 0]
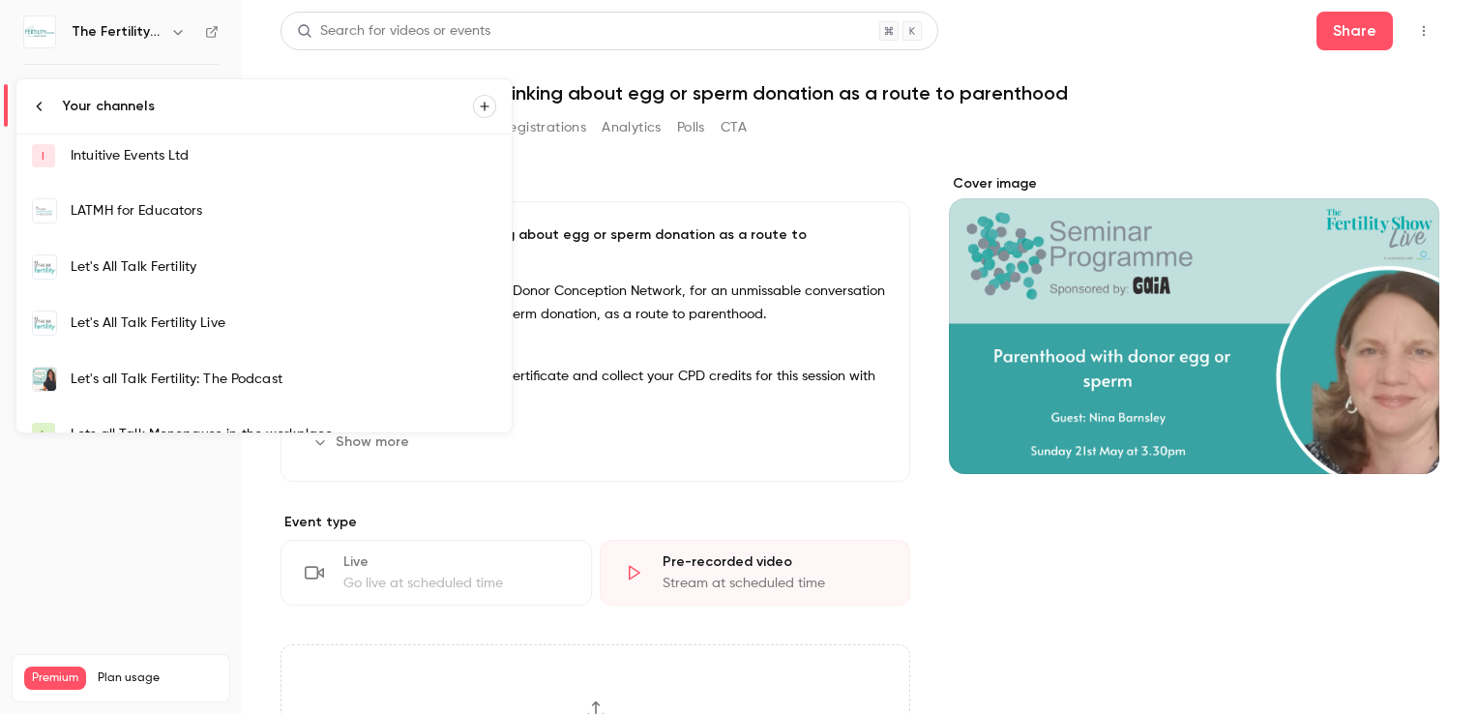
click at [205, 261] on div "Let's All Talk Fertility" at bounding box center [284, 266] width 426 height 19
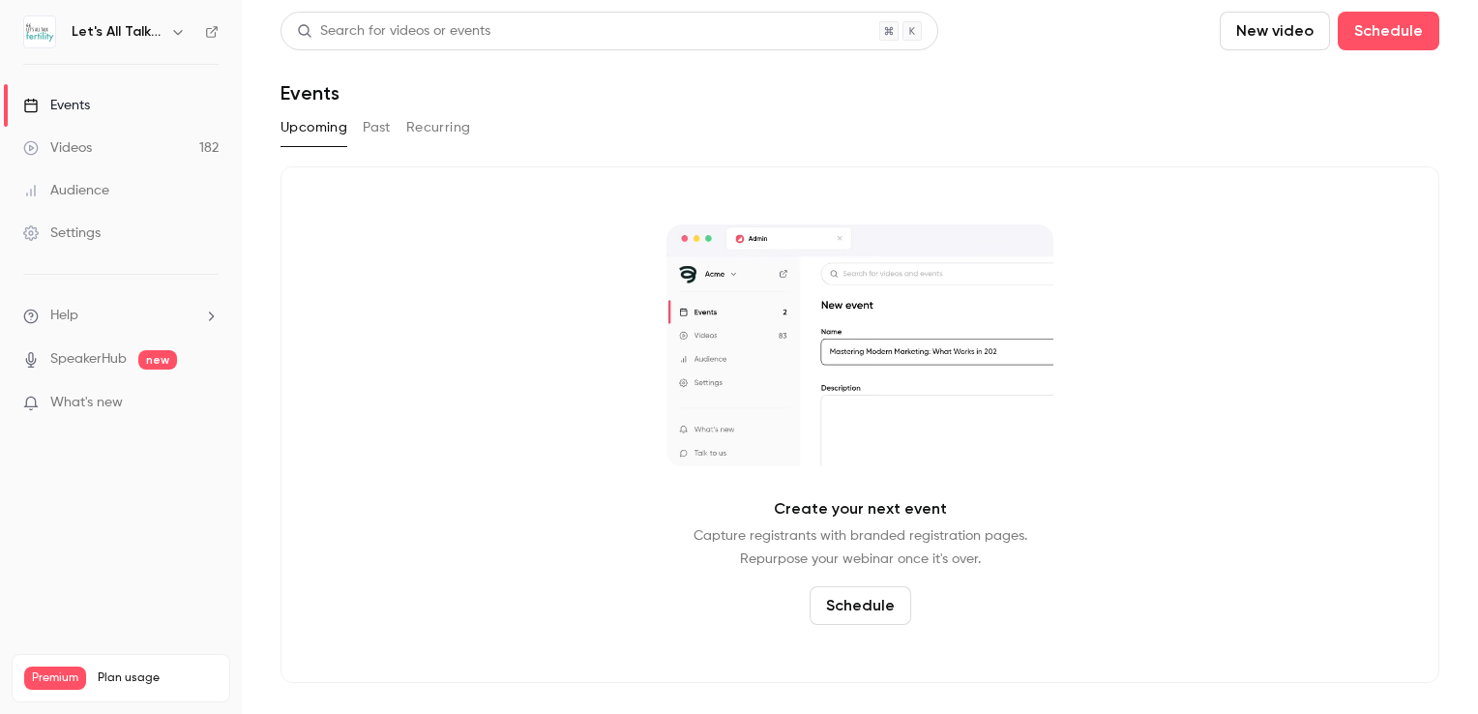
click at [387, 129] on button "Past" at bounding box center [377, 127] width 28 height 31
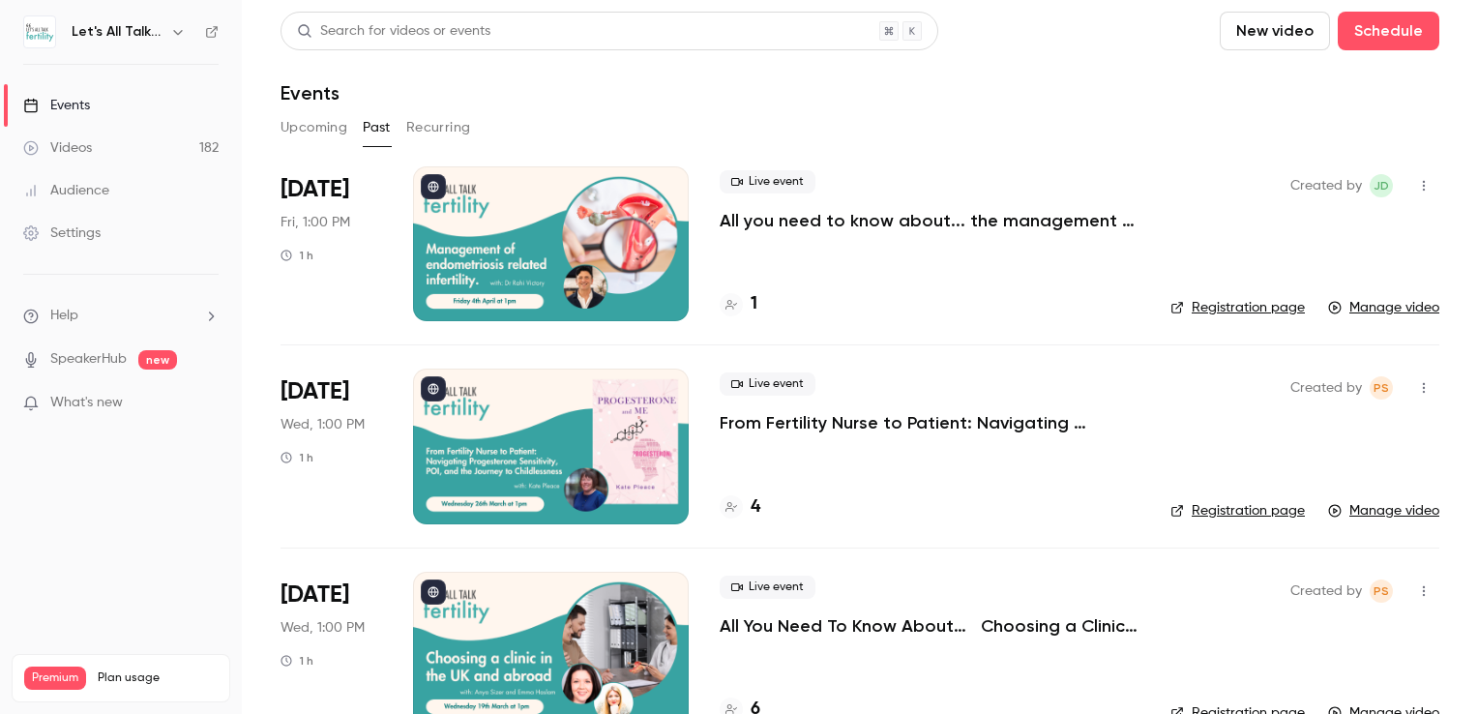
click at [536, 241] on div at bounding box center [551, 243] width 276 height 155
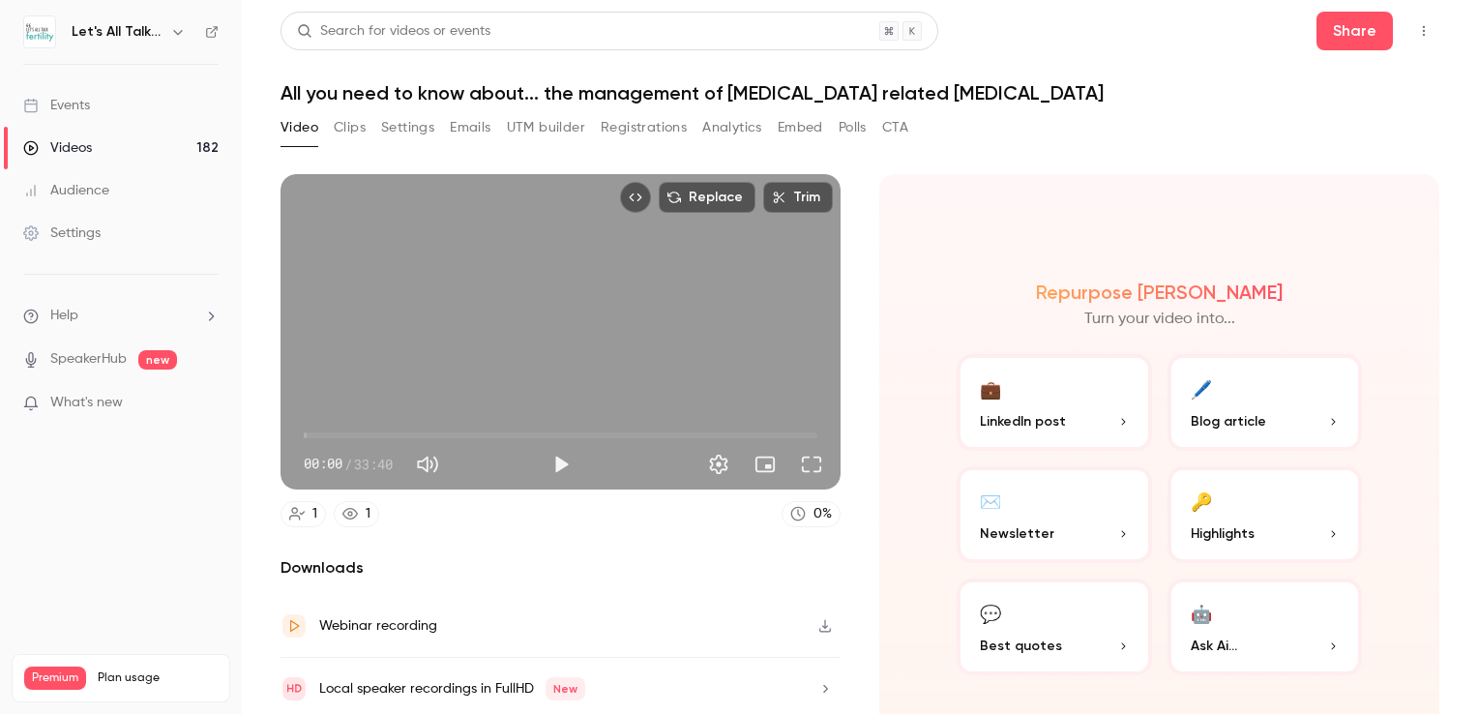
click at [1006, 602] on button "💬 Best quotes" at bounding box center [1054, 626] width 195 height 97
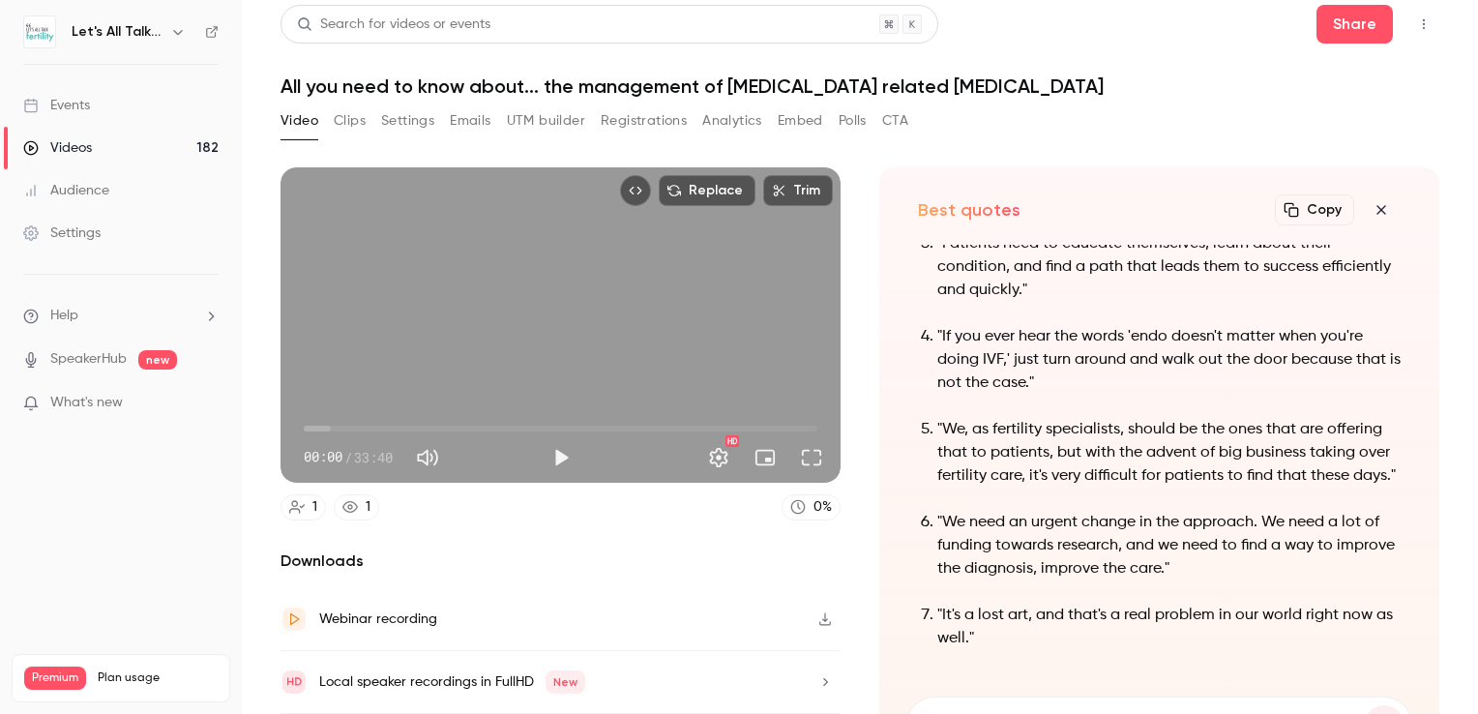
scroll to position [22, 0]
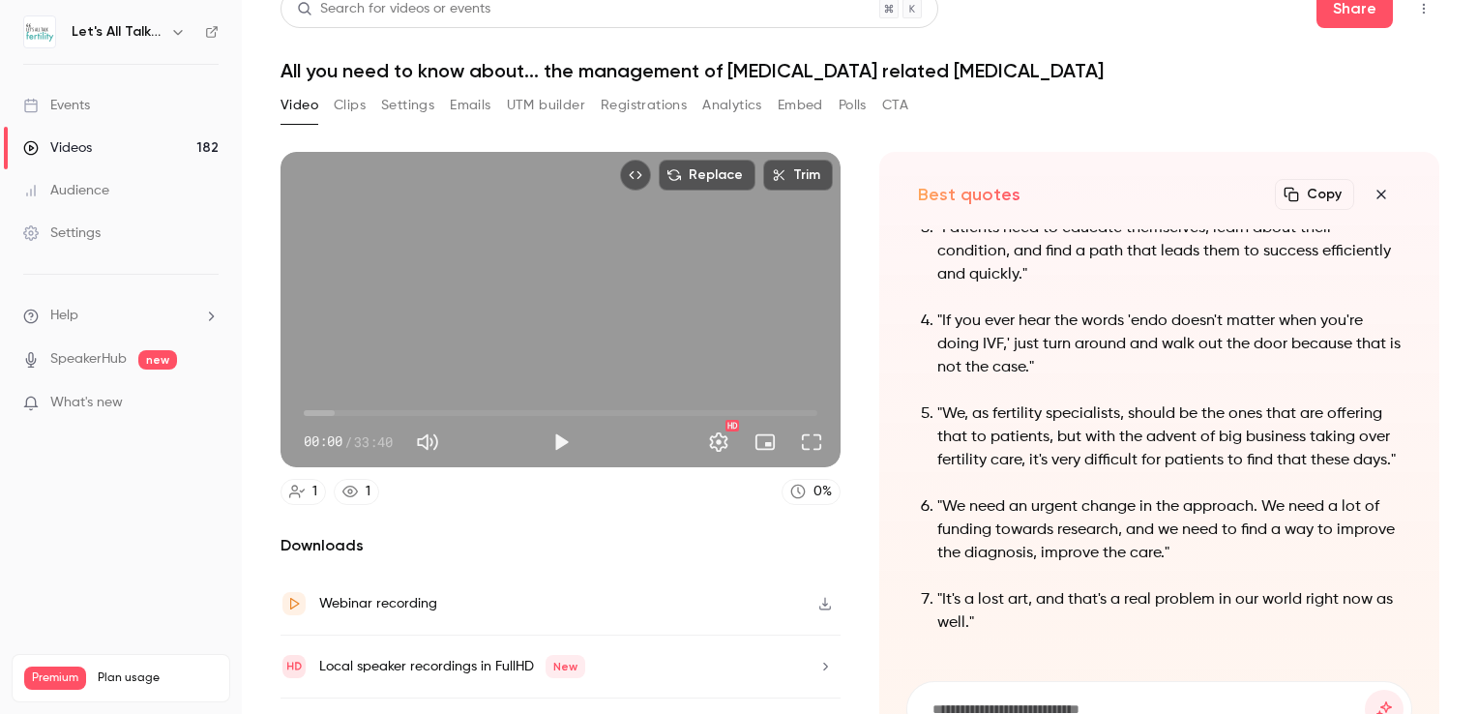
click at [354, 101] on button "Clips" at bounding box center [350, 105] width 32 height 31
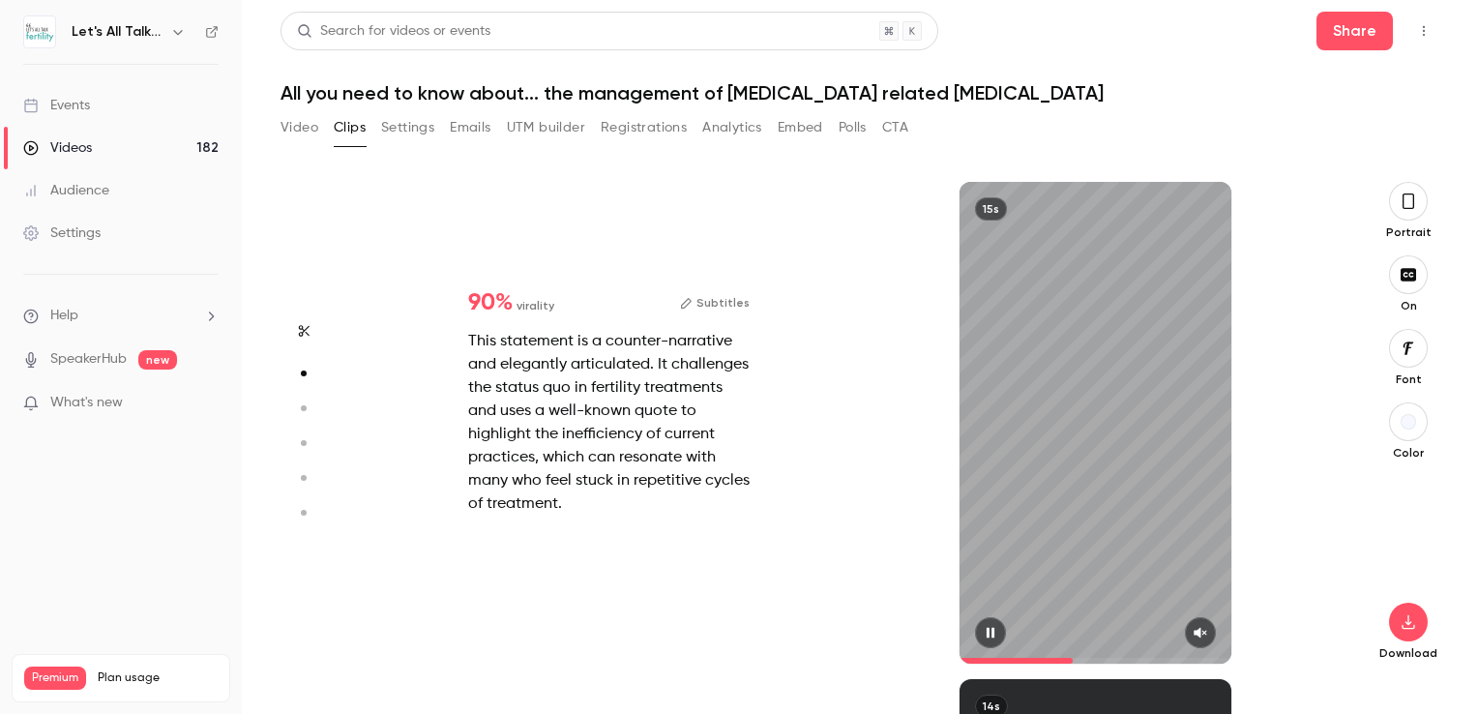
click at [1196, 627] on icon "button" at bounding box center [1200, 633] width 15 height 14
drag, startPoint x: 1075, startPoint y: 661, endPoint x: 909, endPoint y: 674, distance: 165.9
click at [909, 674] on div "Start clipping Suggested clips 33m 90 % virality Subtitles This statement is a …" at bounding box center [852, 448] width 973 height 532
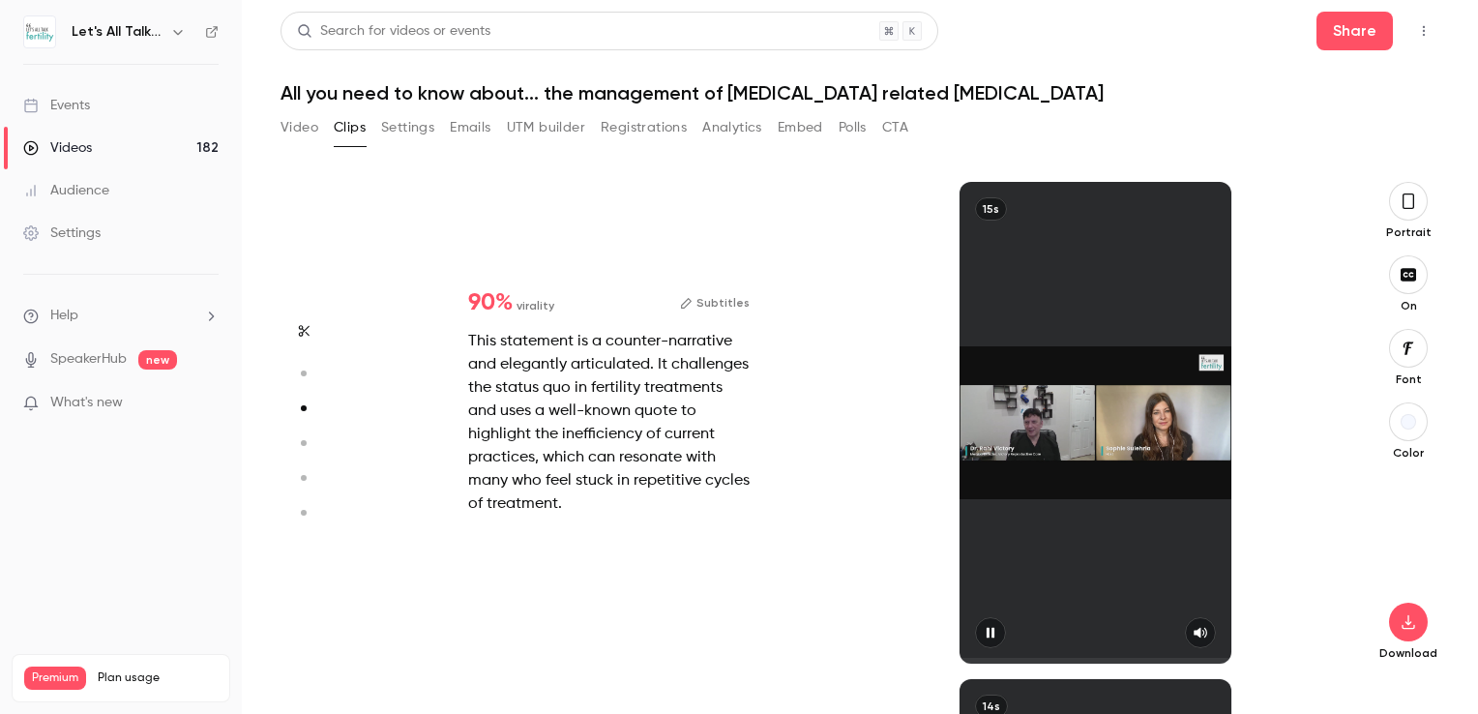
scroll to position [787, 0]
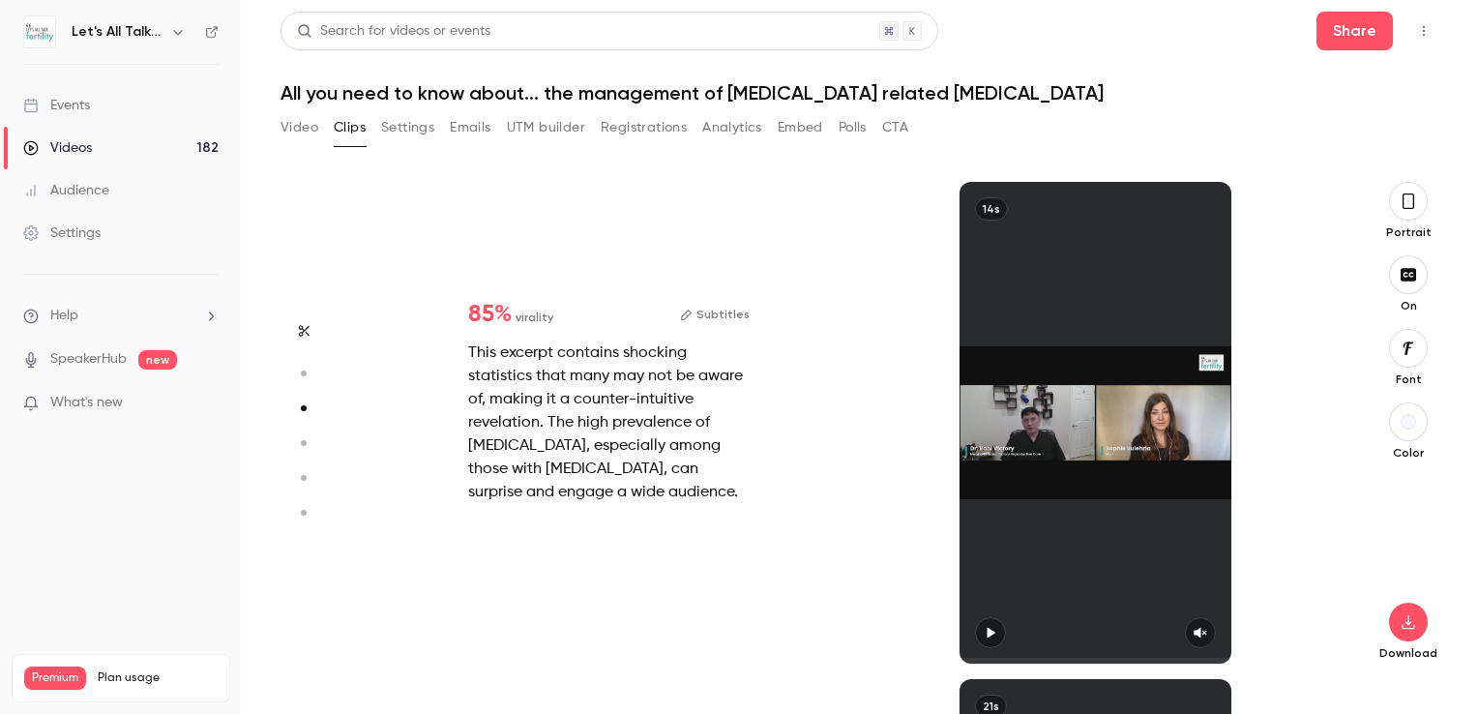
type input "*"
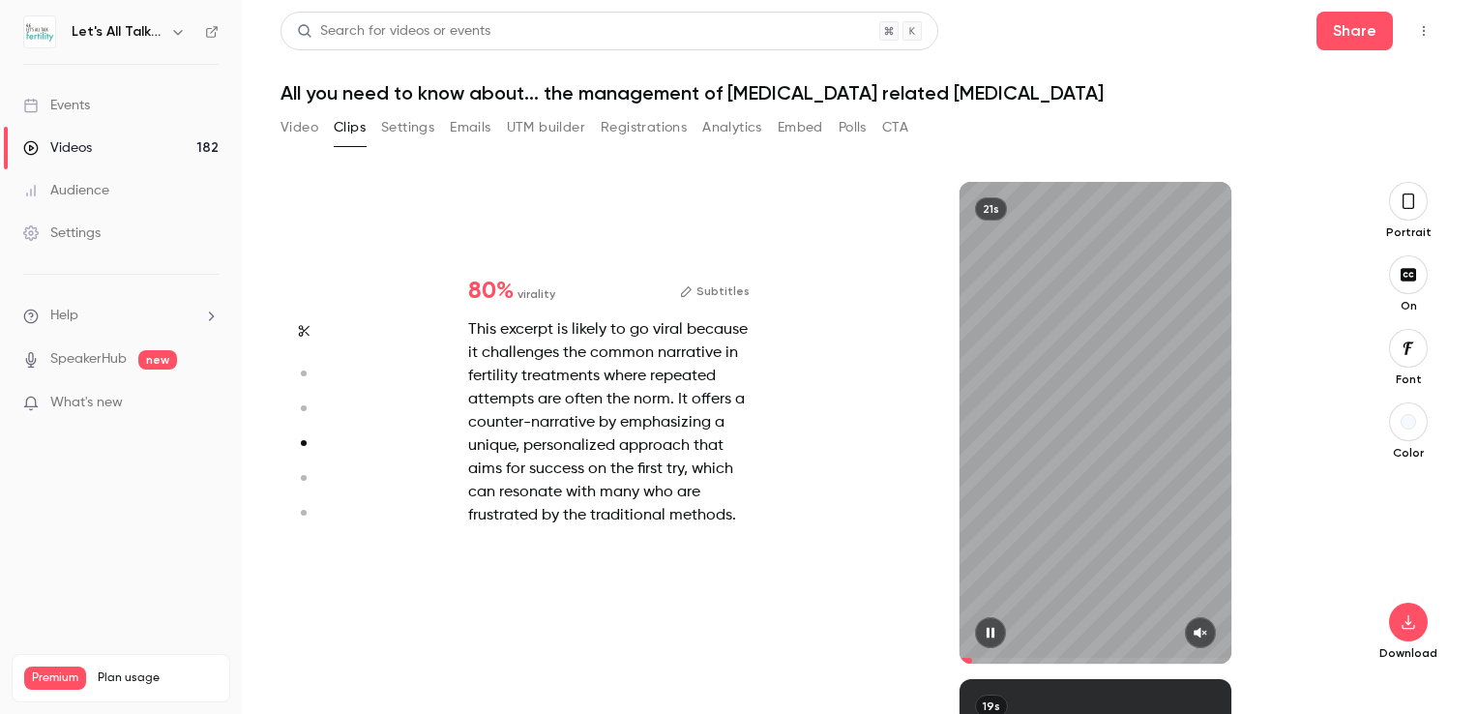
click at [1196, 626] on icon "button" at bounding box center [1200, 633] width 15 height 14
type input "*"
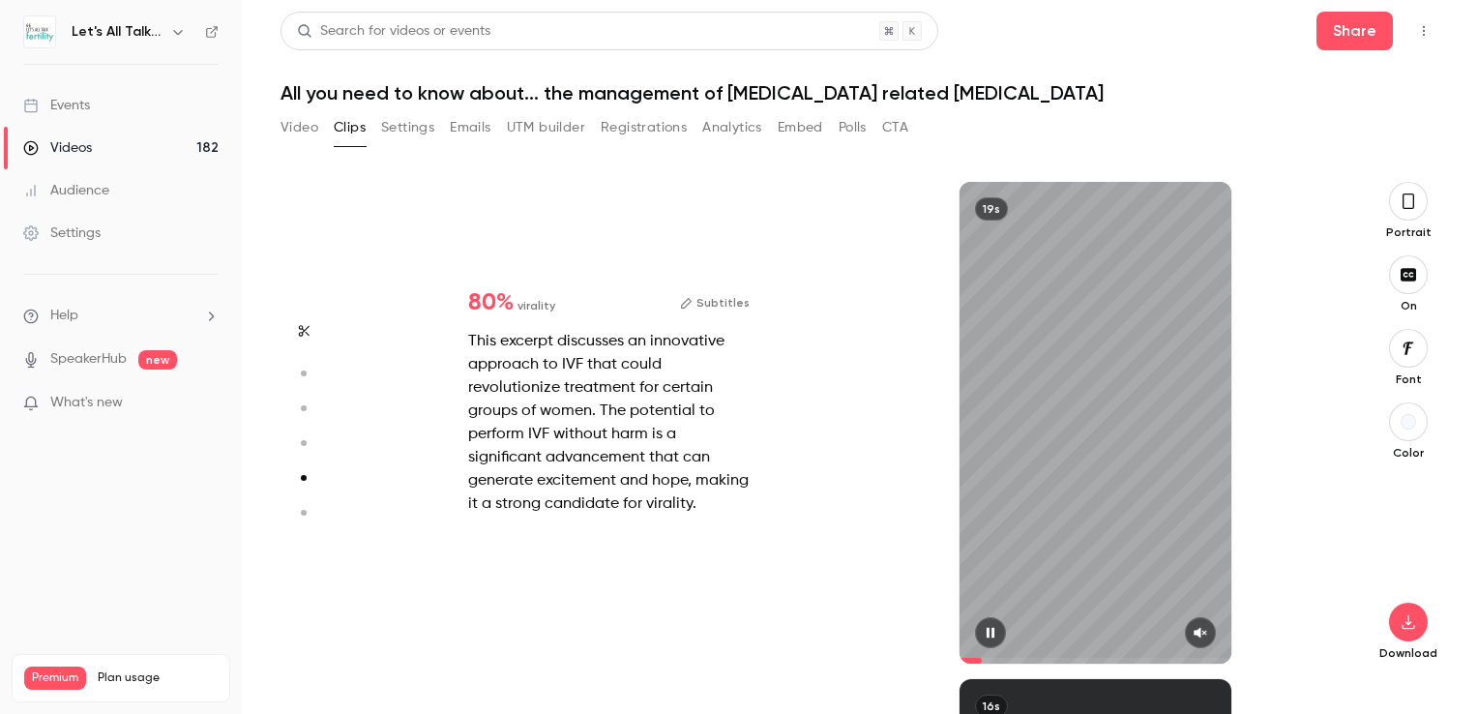
click at [1203, 634] on icon "button" at bounding box center [1200, 633] width 15 height 14
click at [1195, 634] on icon "button" at bounding box center [1201, 633] width 14 height 11
type input "*"
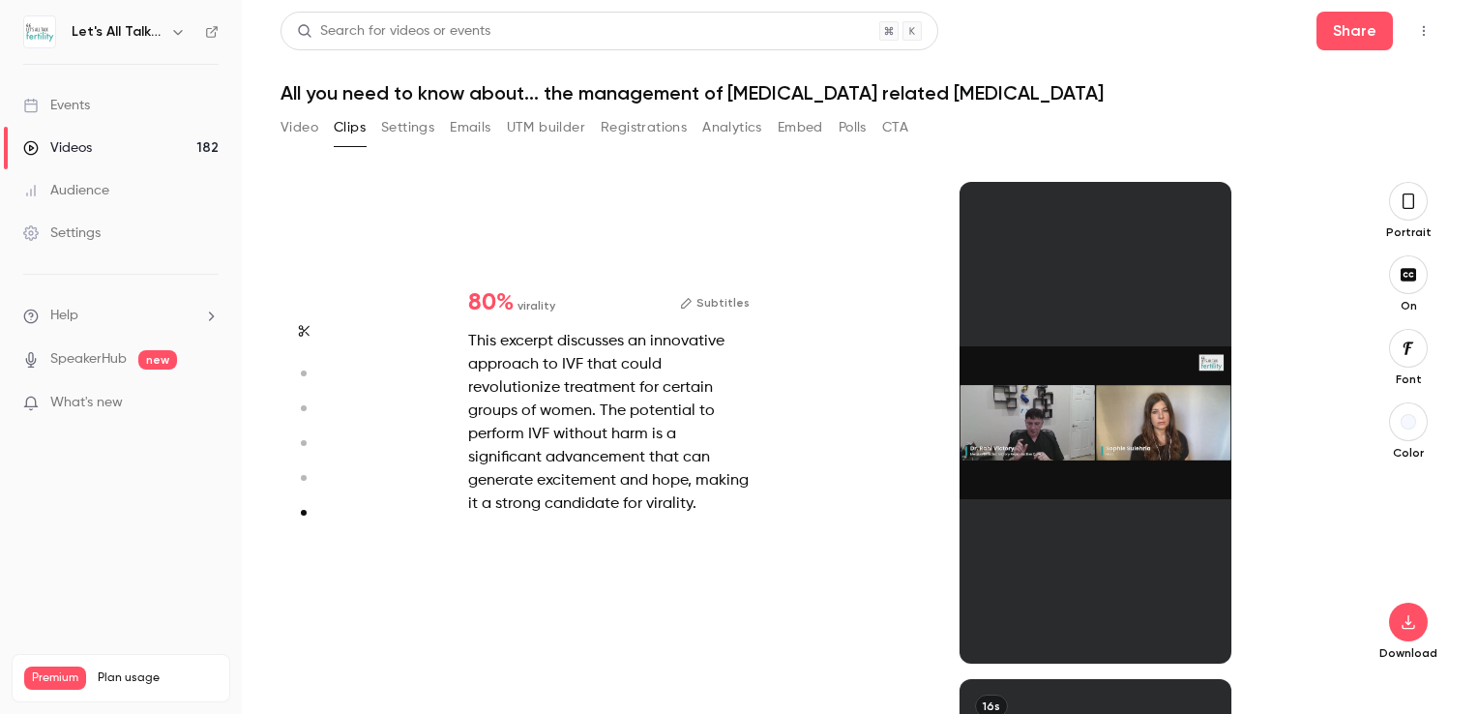
scroll to position [2457, 0]
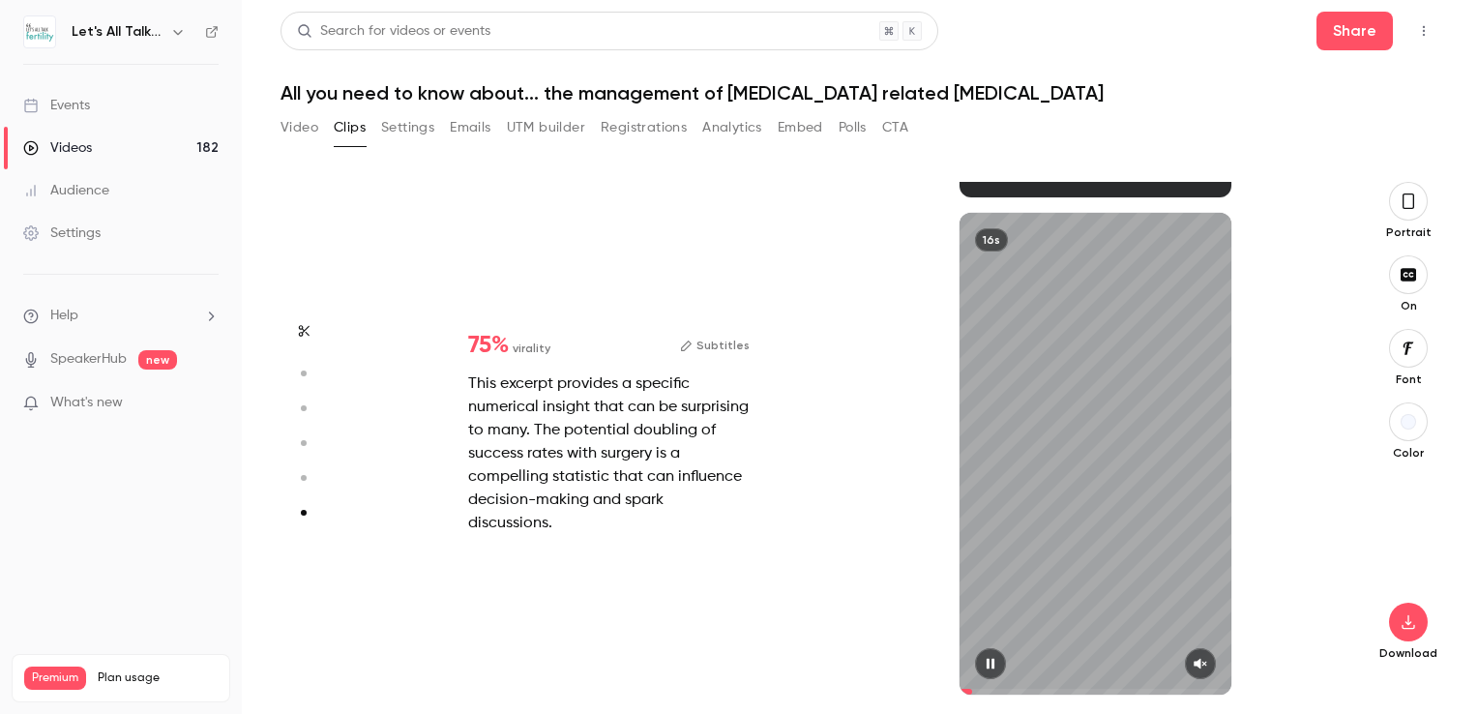
click at [1207, 666] on button "button" at bounding box center [1200, 663] width 31 height 31
click at [998, 668] on button "button" at bounding box center [990, 663] width 31 height 31
type input "*"
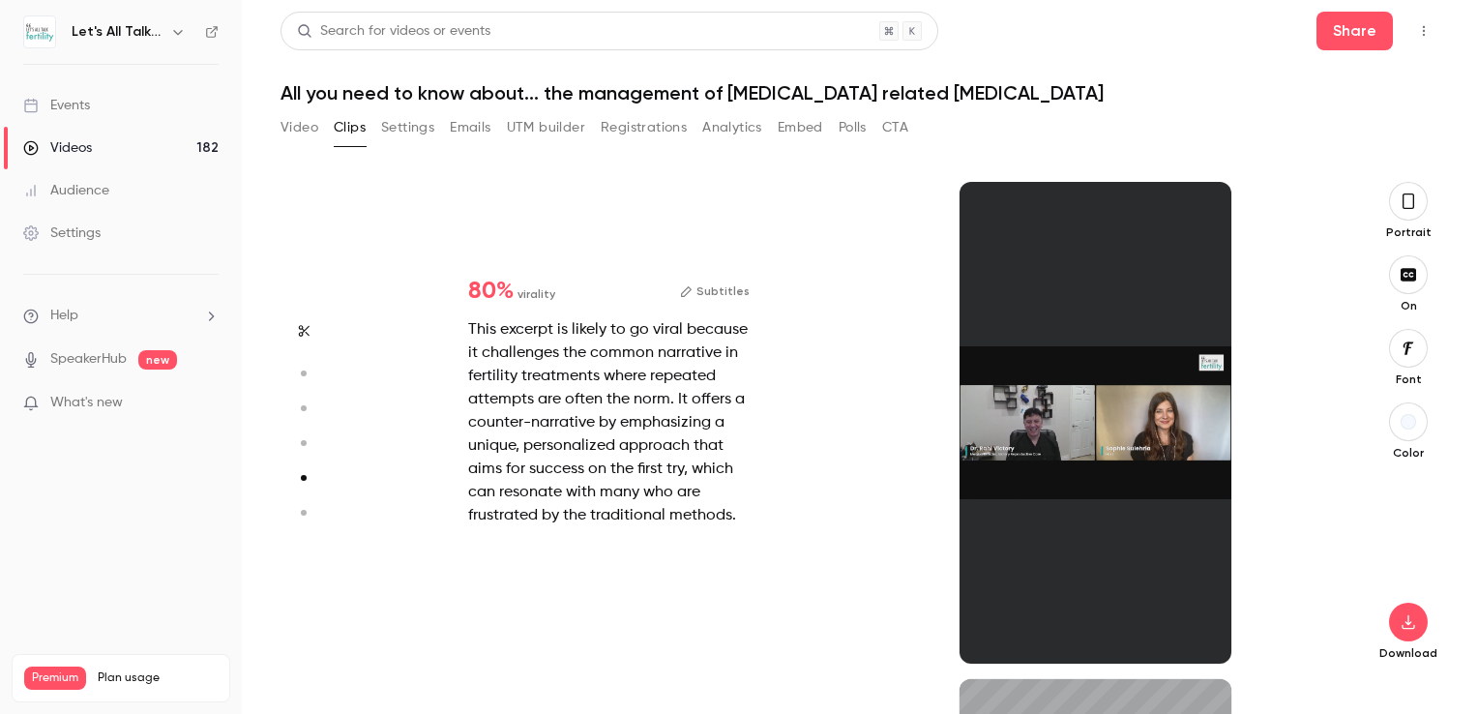
type input "*"
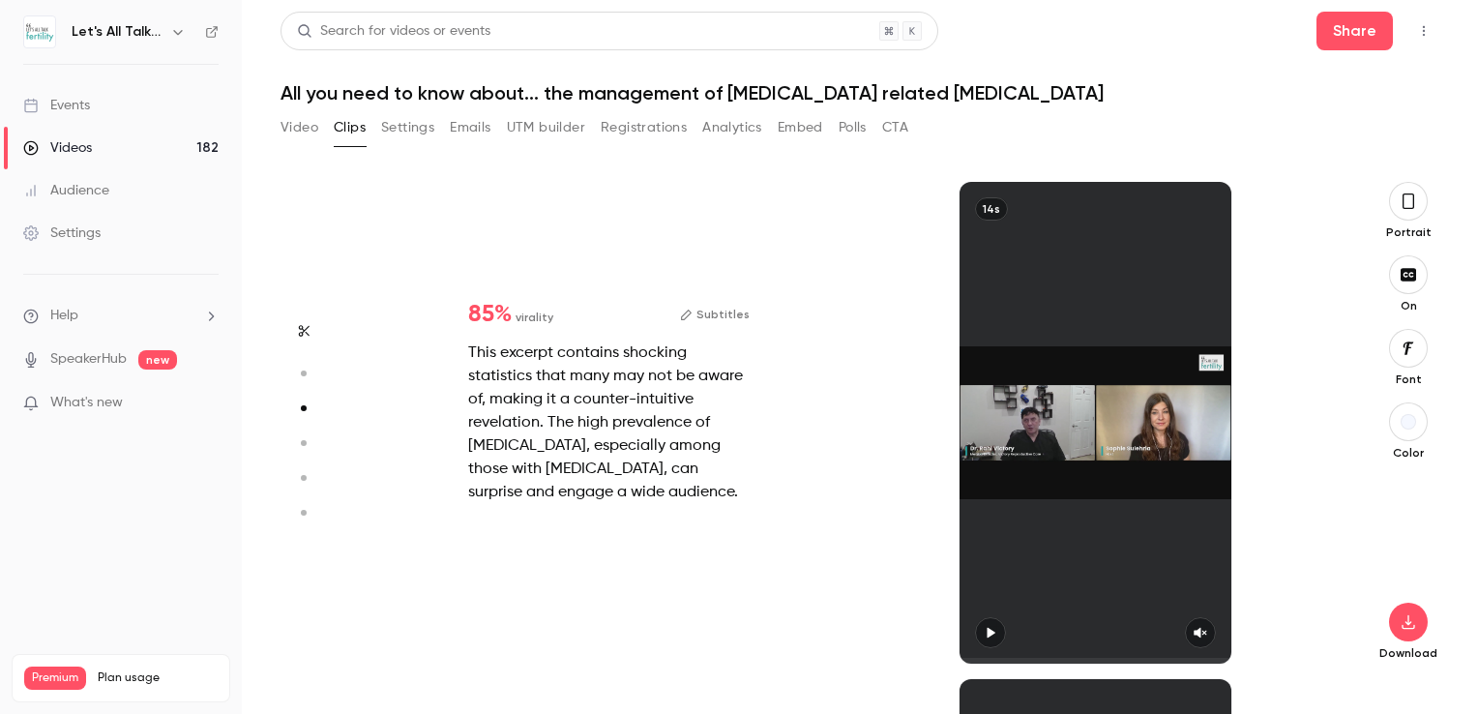
scroll to position [497, 0]
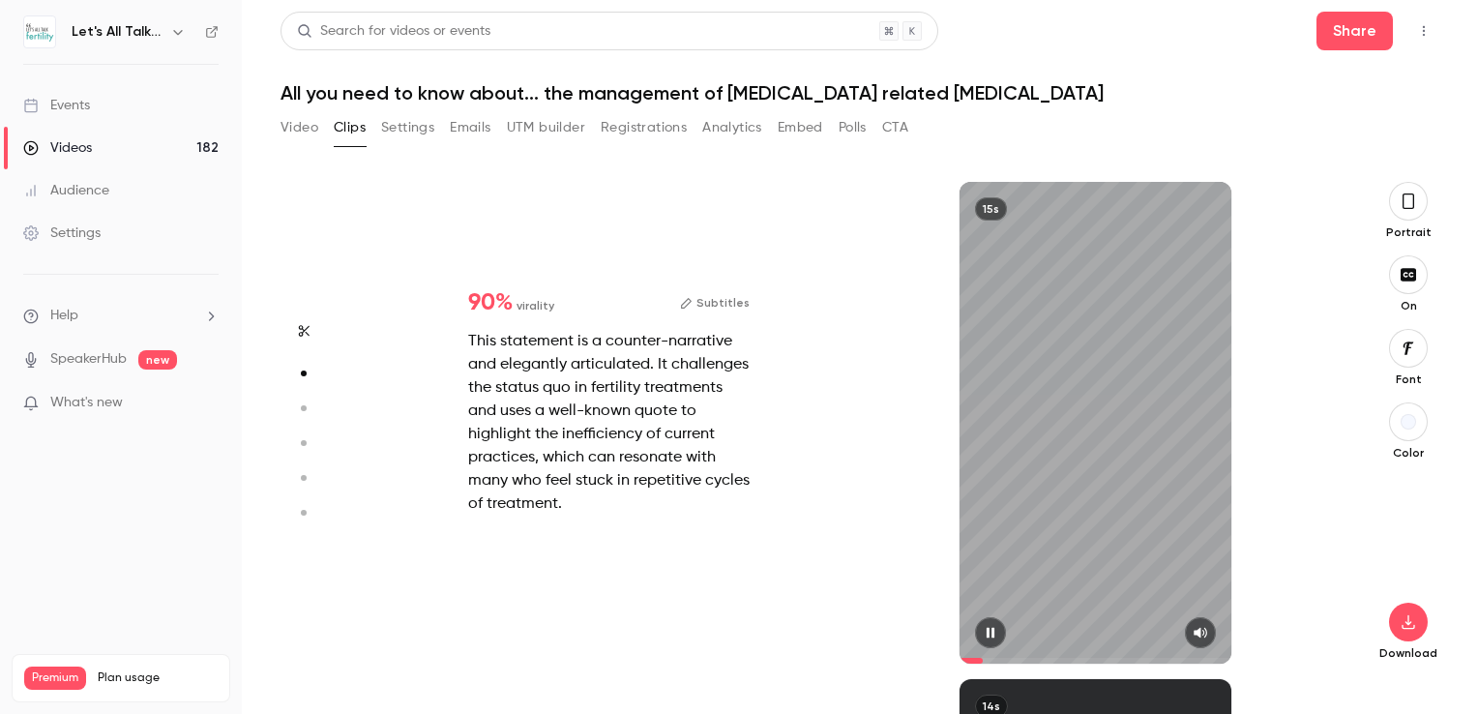
type input "***"
click at [289, 131] on button "Video" at bounding box center [299, 127] width 38 height 31
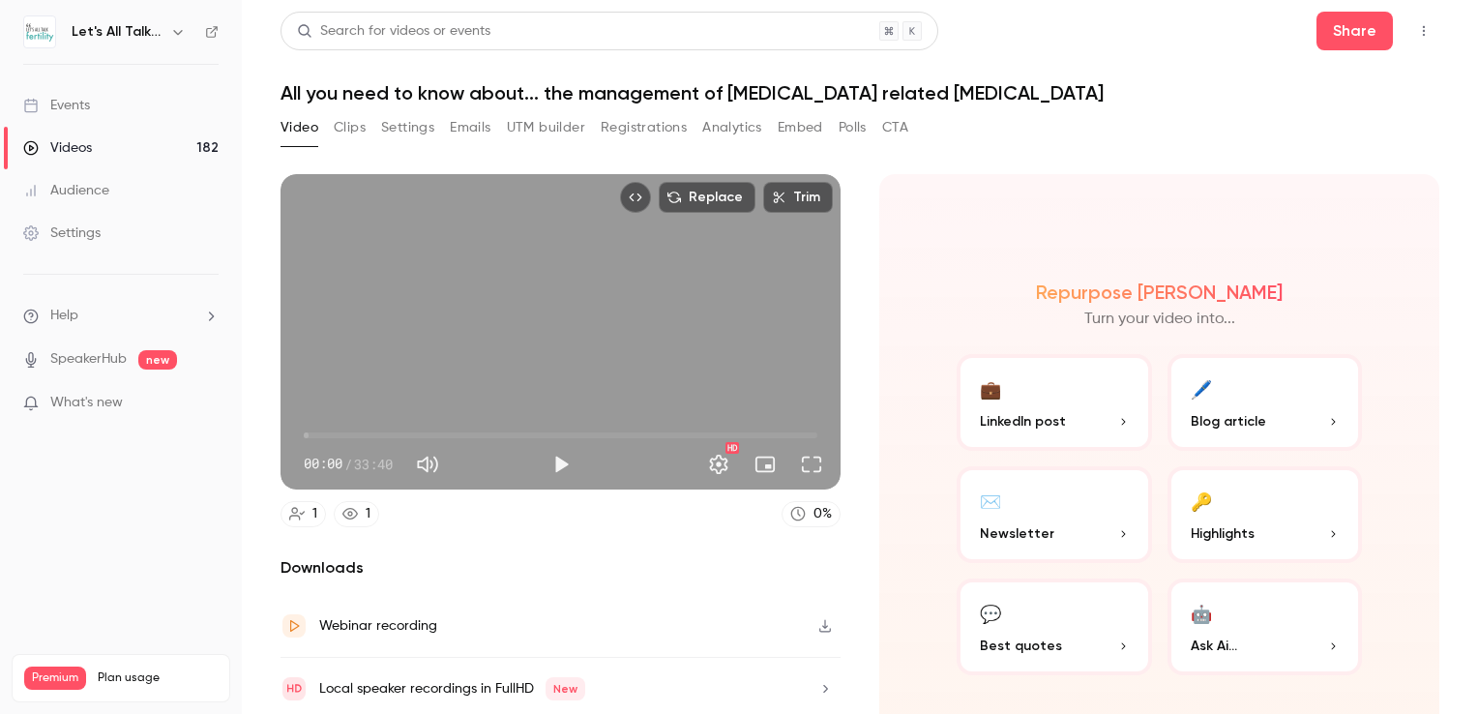
click at [348, 130] on button "Clips" at bounding box center [350, 127] width 32 height 31
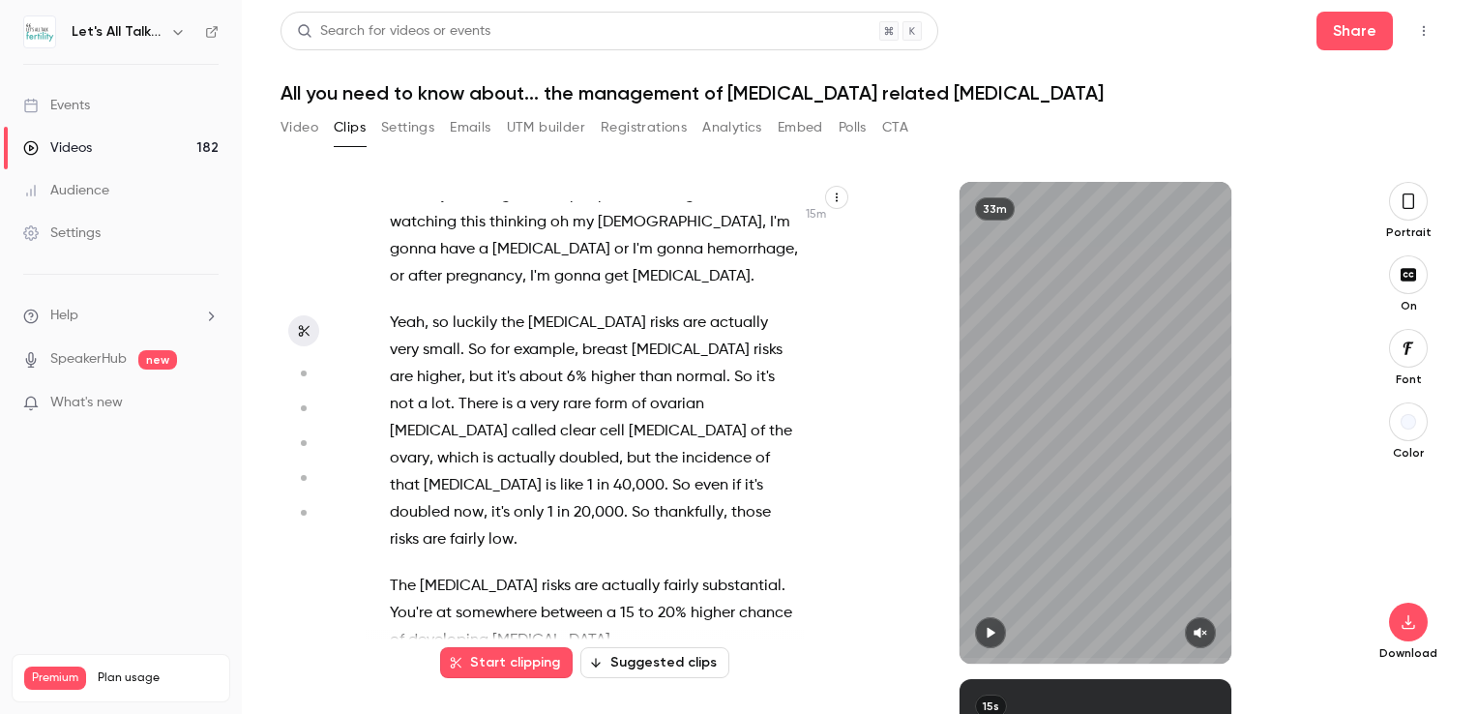
scroll to position [9725, 0]
